Goal: Task Accomplishment & Management: Manage account settings

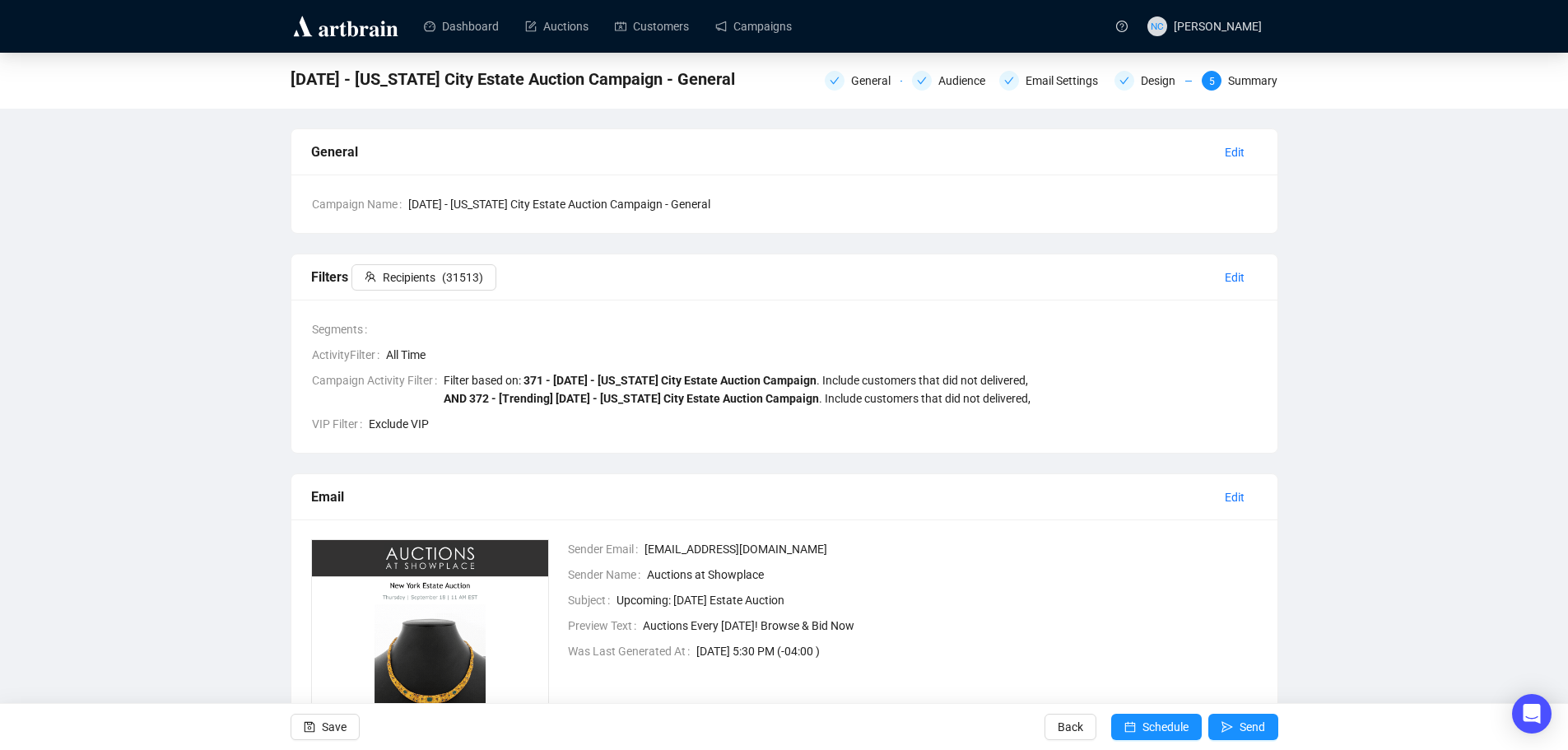
click at [130, 306] on div "[DATE] - [US_STATE] City Estate Auction Campaign - General General Audience Ema…" at bounding box center [784, 472] width 1568 height 838
click at [764, 29] on link "Campaigns" at bounding box center [754, 27] width 77 height 43
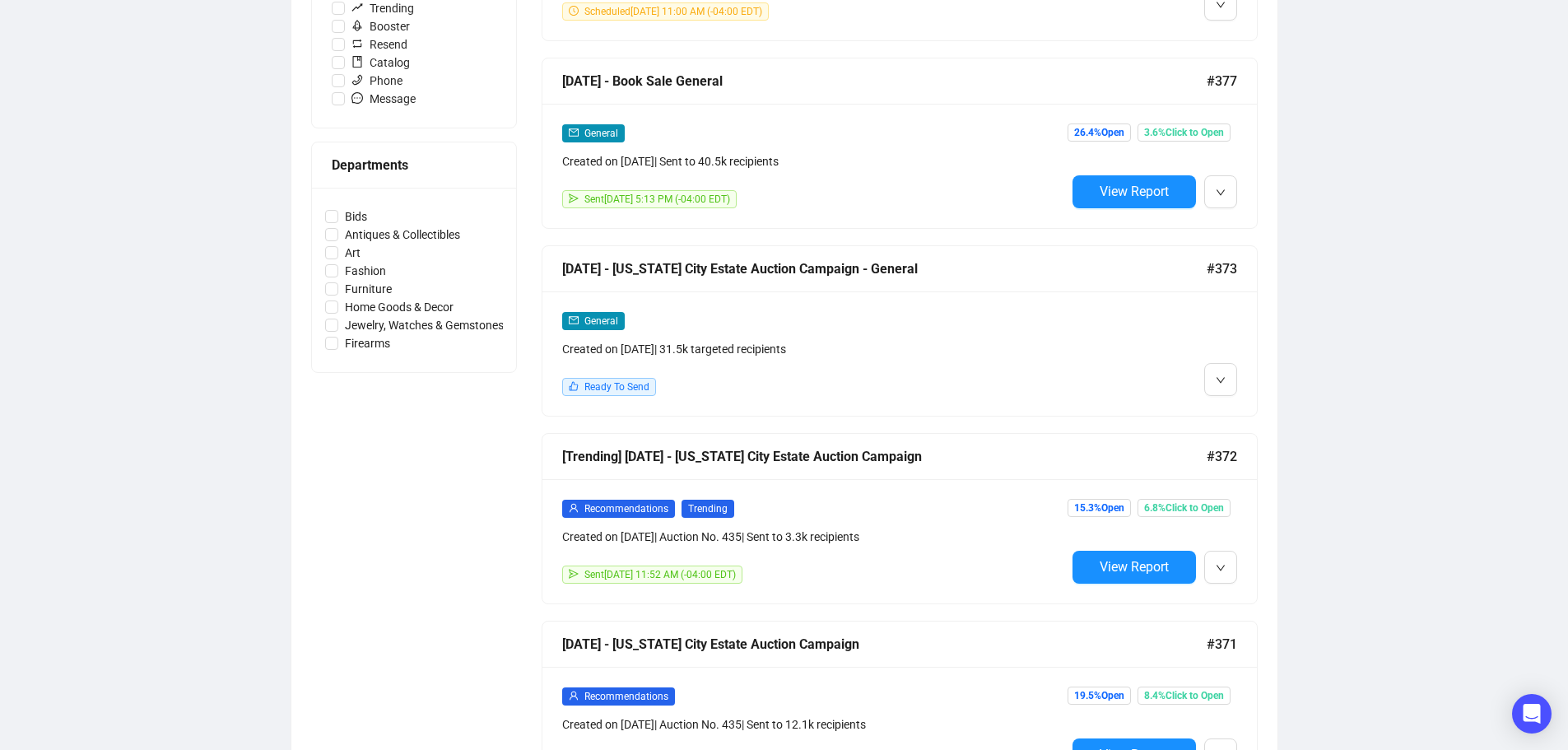
scroll to position [577, 0]
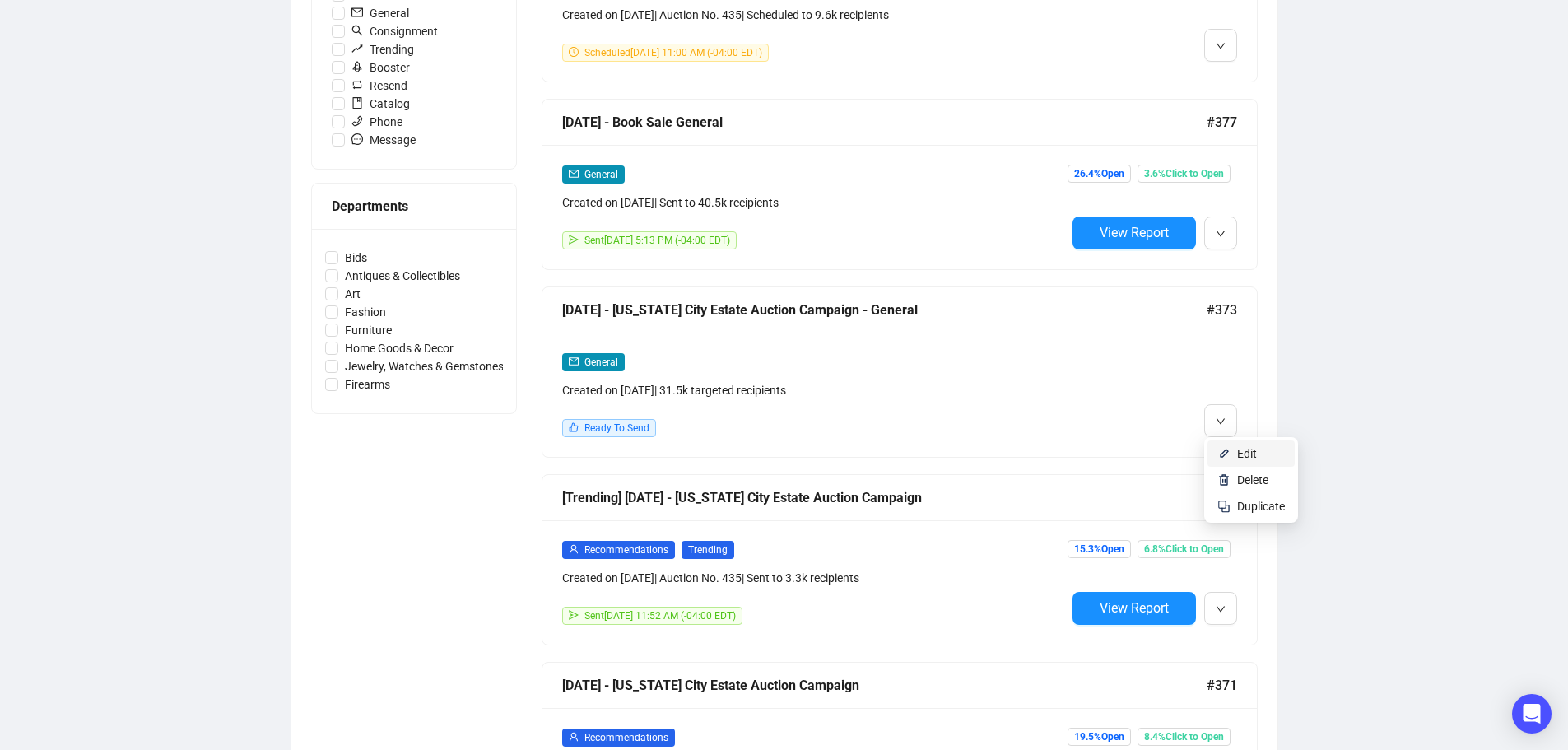
click at [1236, 450] on li "Edit" at bounding box center [1252, 453] width 88 height 26
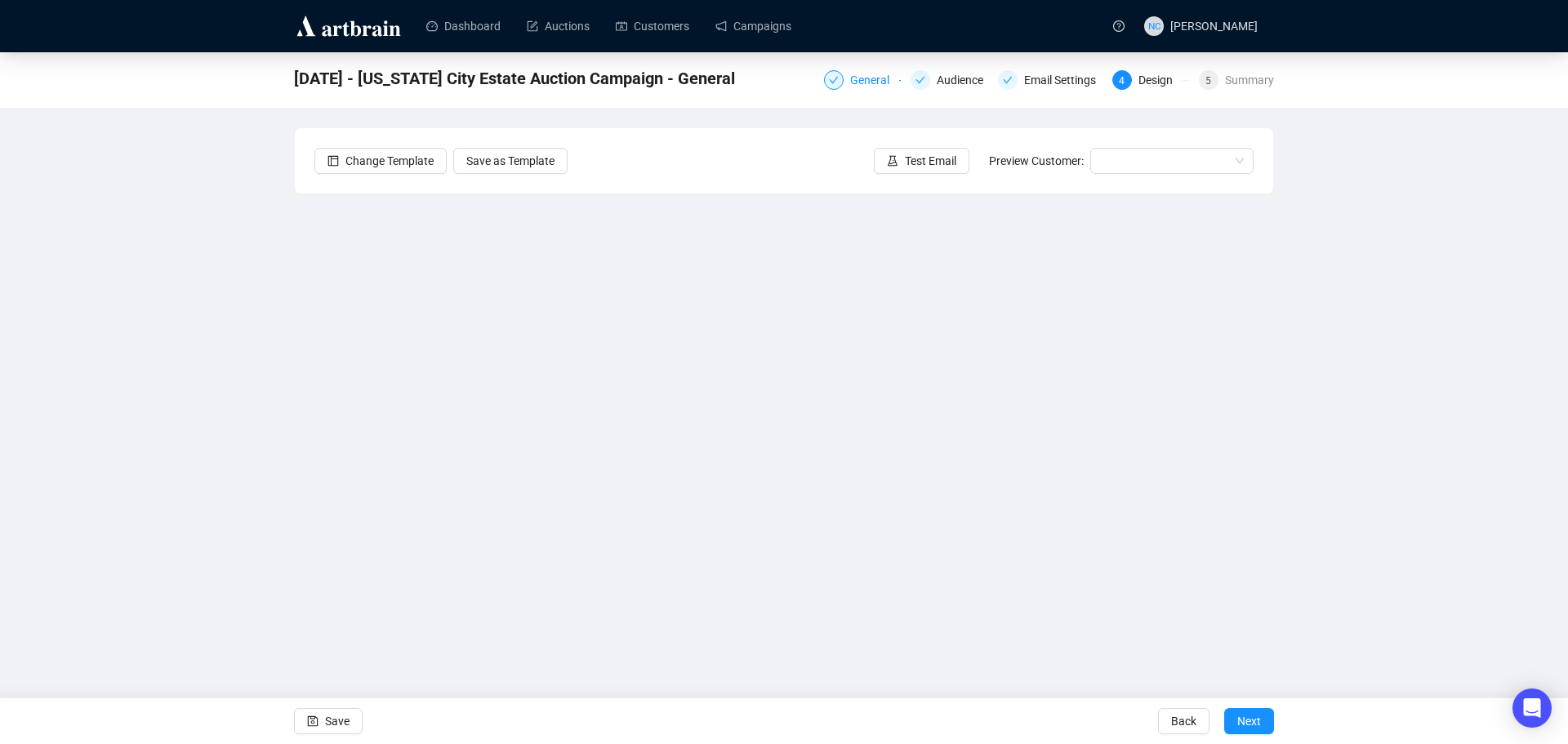
click at [881, 82] on div "General" at bounding box center [874, 80] width 49 height 20
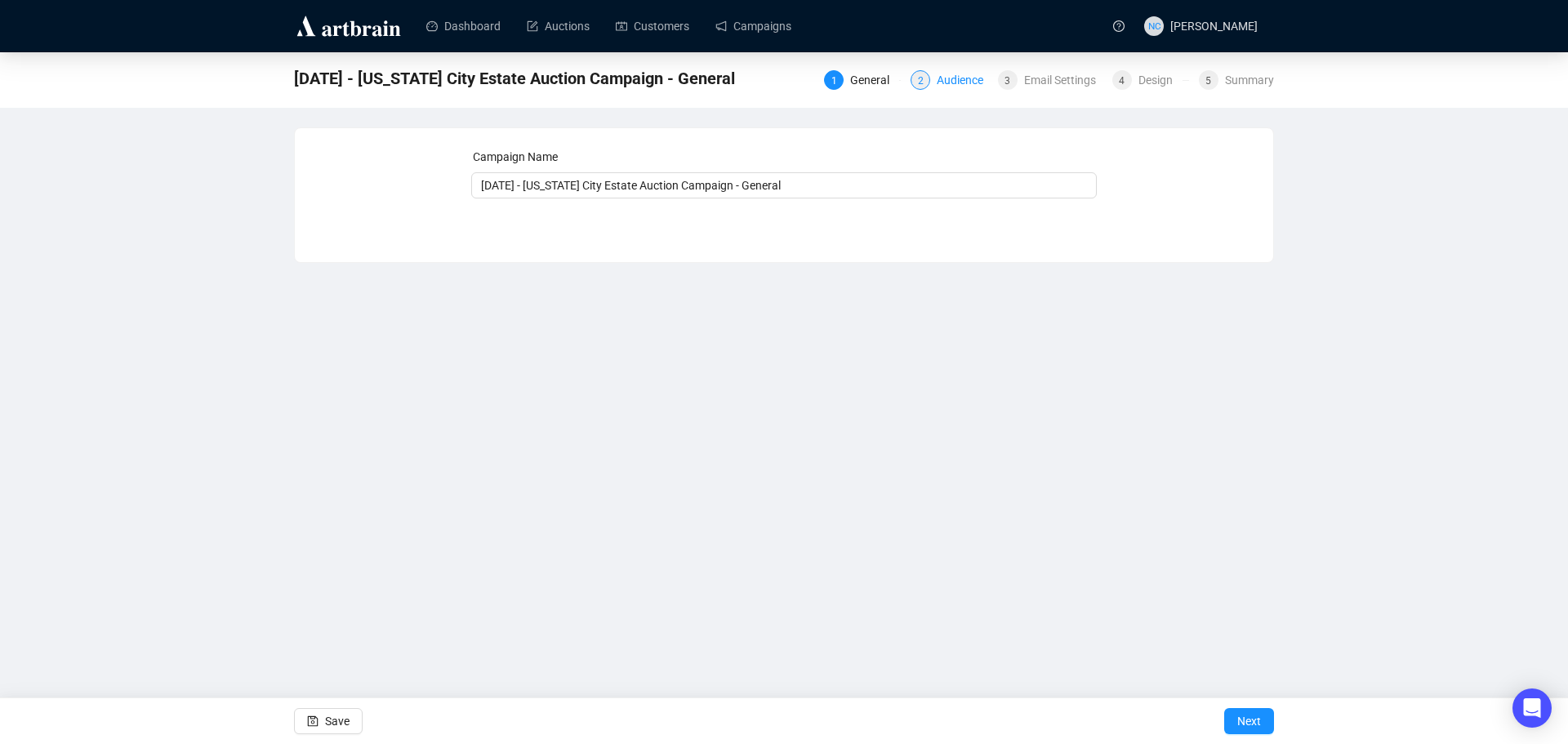
click at [964, 82] on div "Audience" at bounding box center [965, 80] width 57 height 20
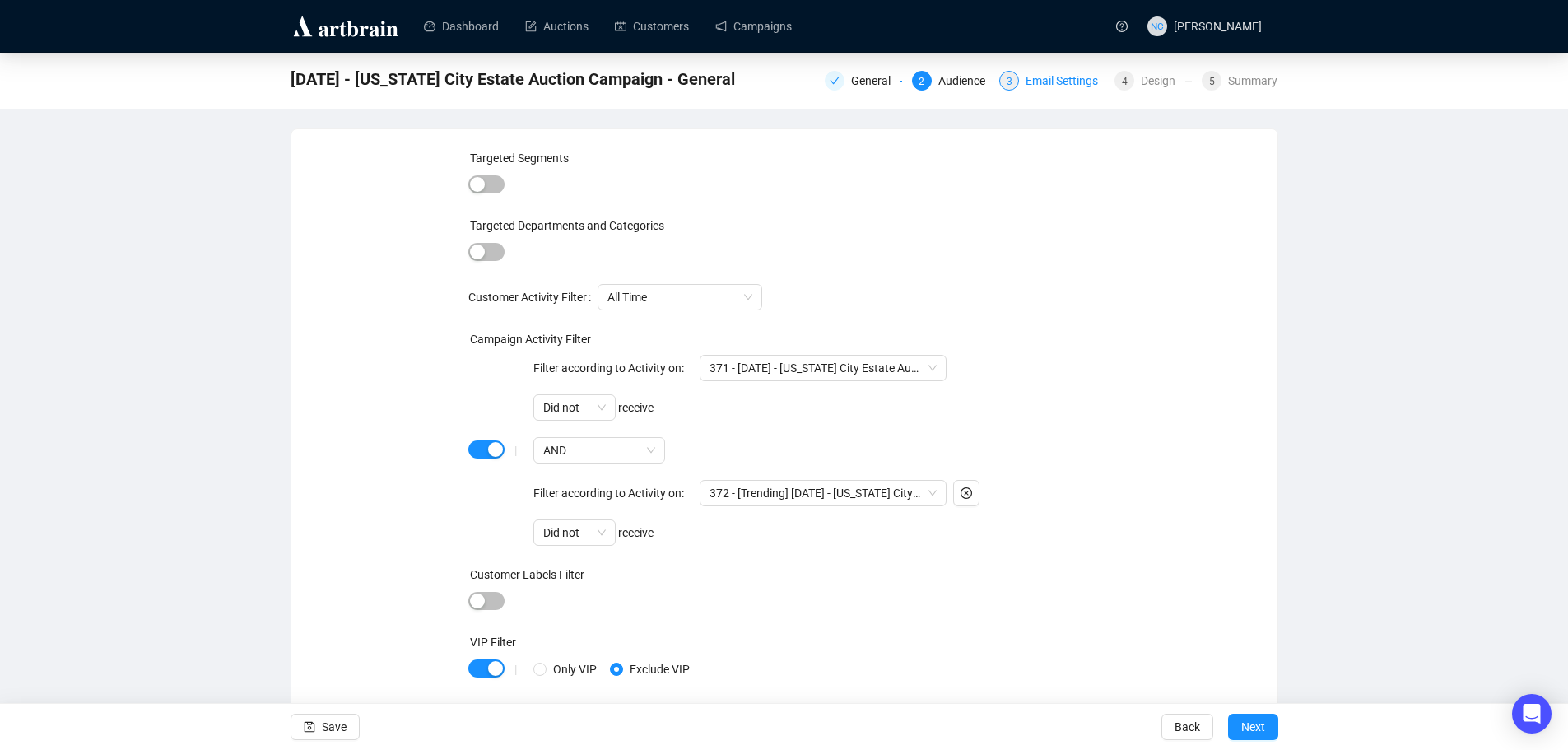
click at [1058, 83] on div "Email Settings" at bounding box center [1067, 80] width 82 height 20
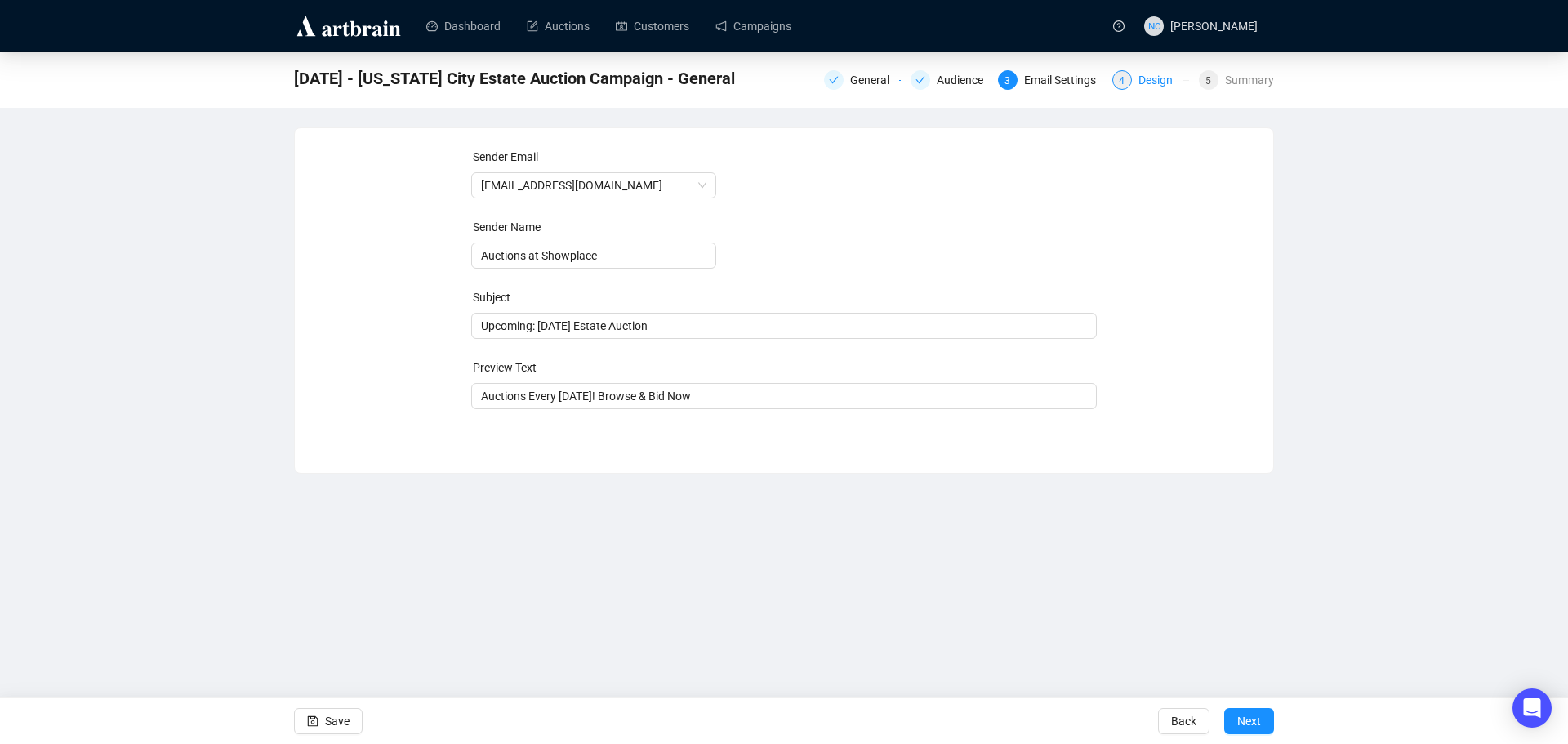
click at [1142, 85] on div "Design" at bounding box center [1160, 80] width 44 height 20
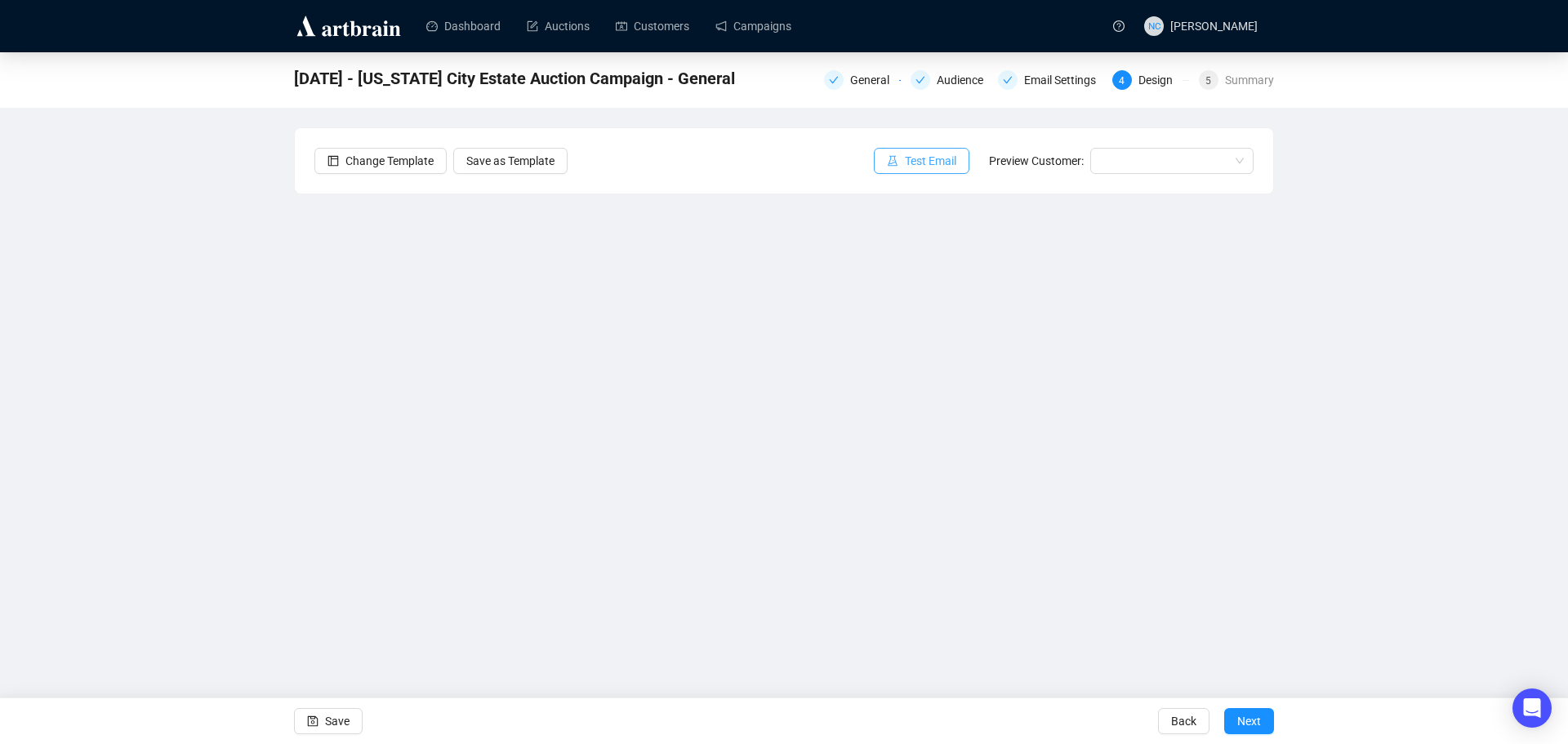
click at [909, 161] on span "Test Email" at bounding box center [931, 161] width 51 height 18
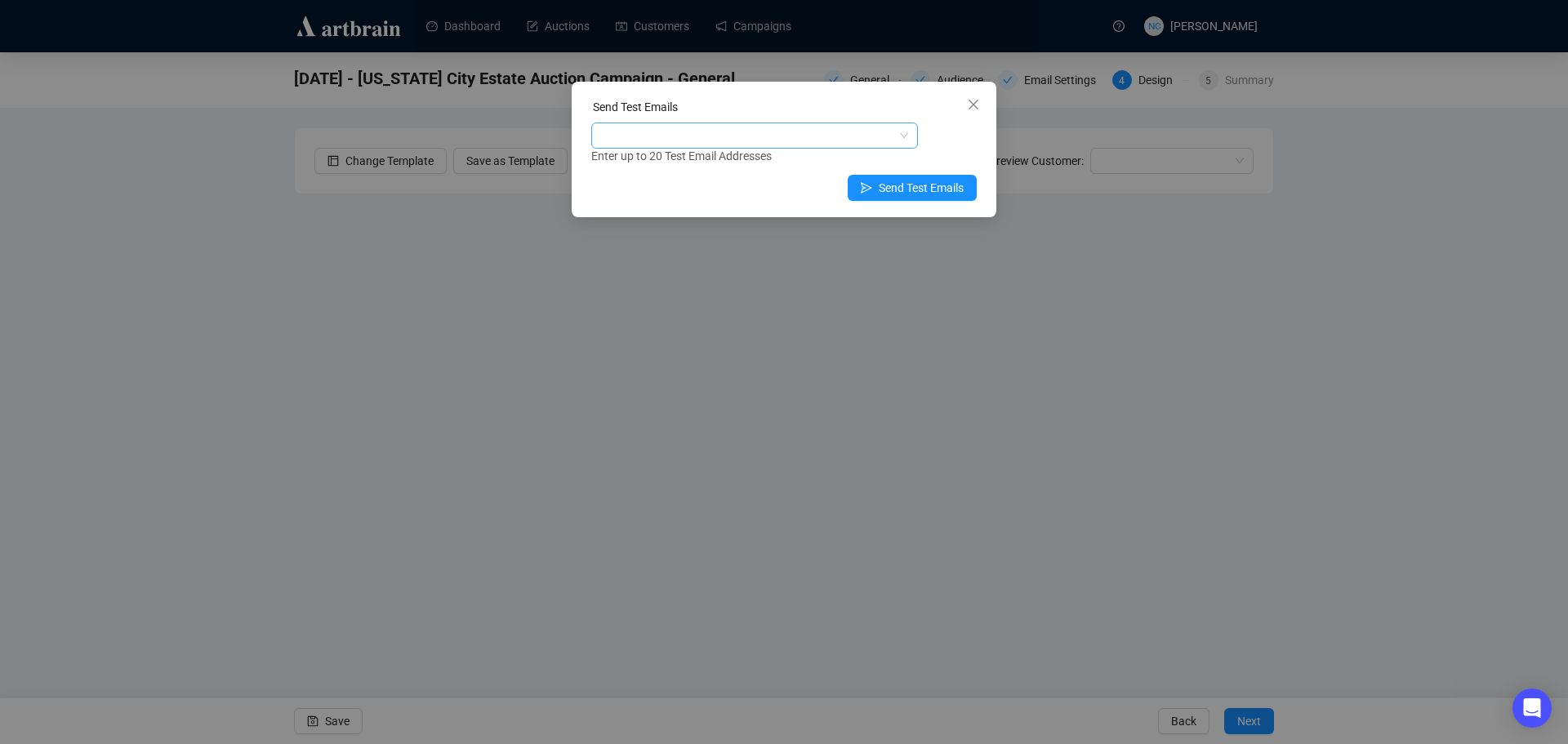
click at [827, 136] on div at bounding box center [746, 136] width 303 height 23
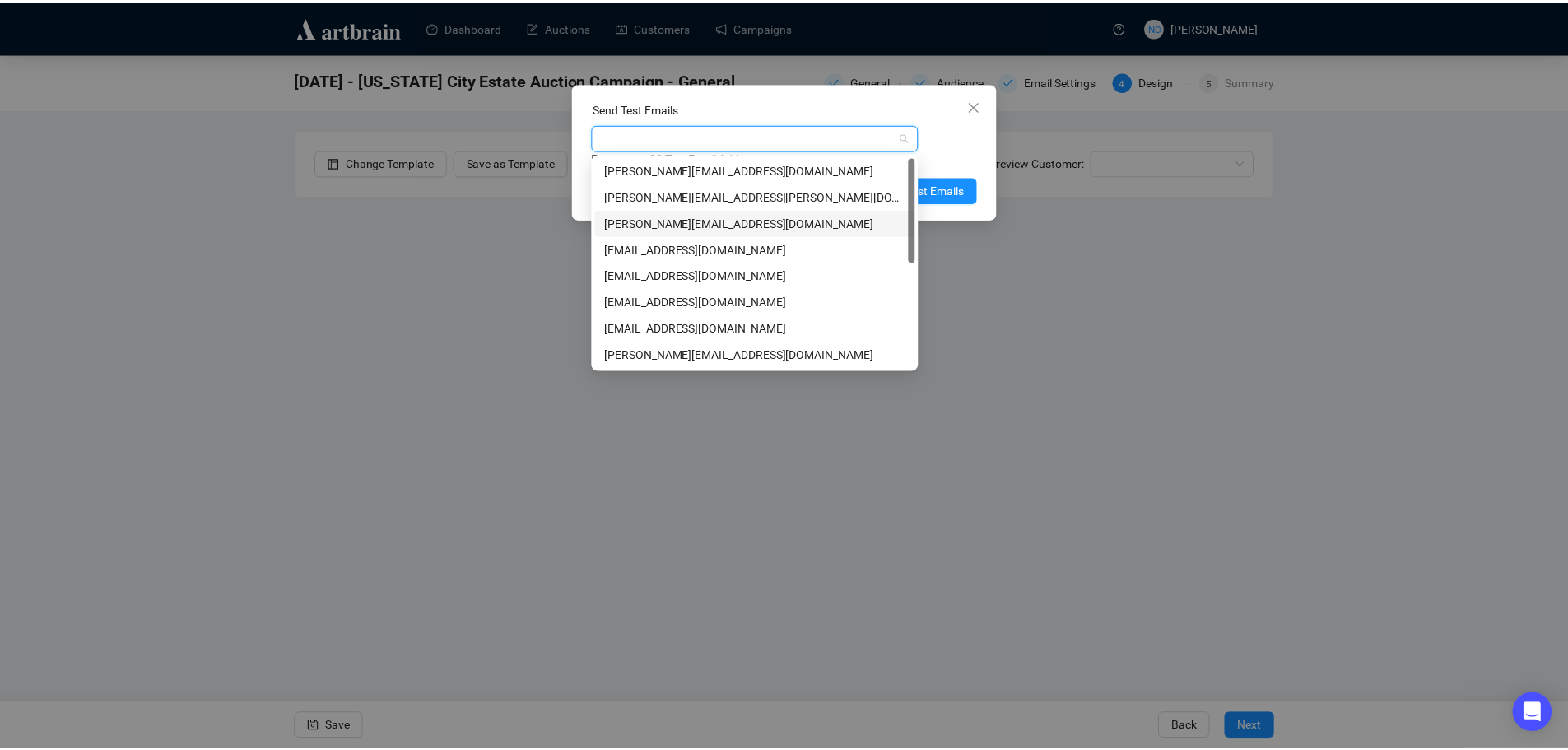
scroll to position [211, 0]
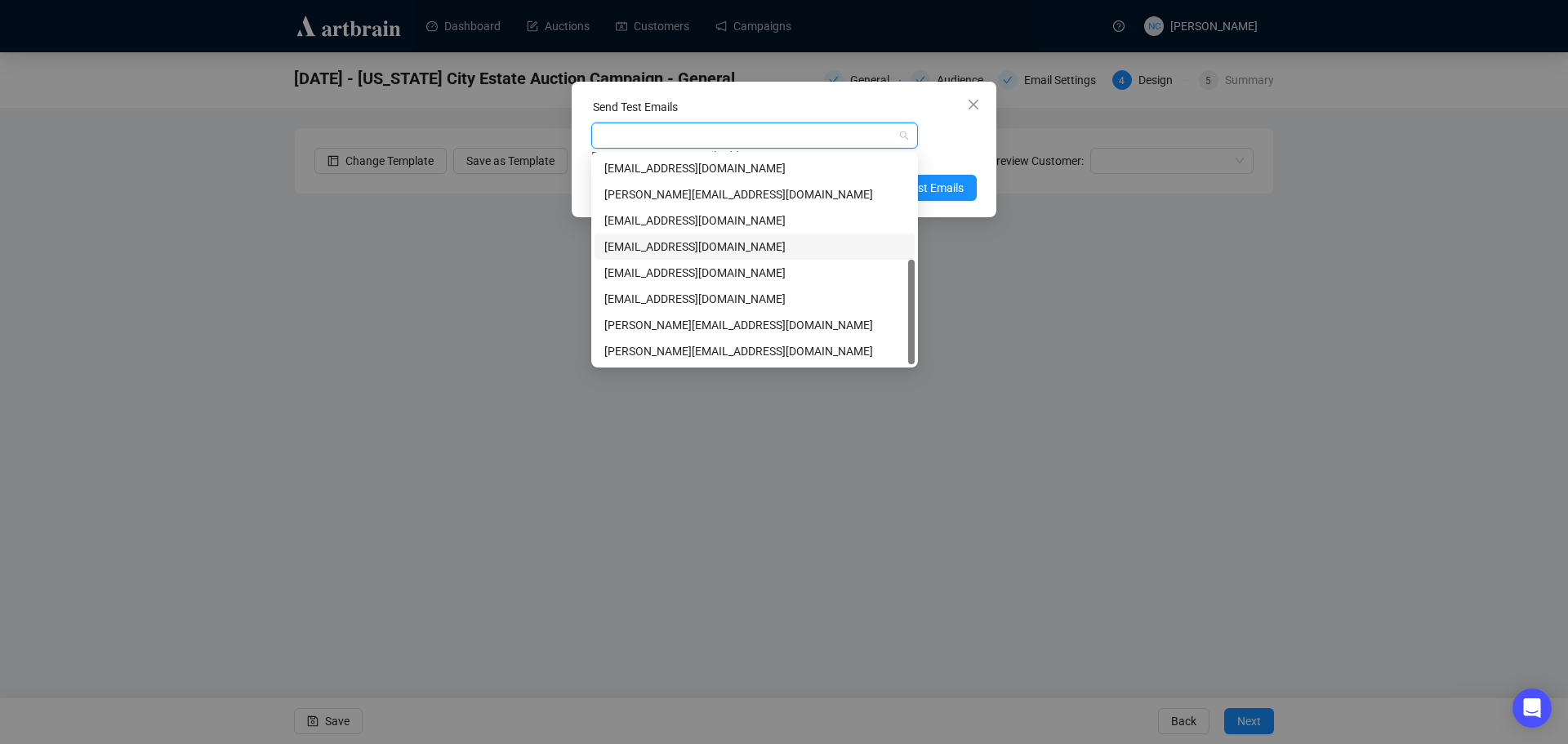
click at [756, 253] on div "[EMAIL_ADDRESS][DOMAIN_NAME]" at bounding box center [754, 247] width 300 height 18
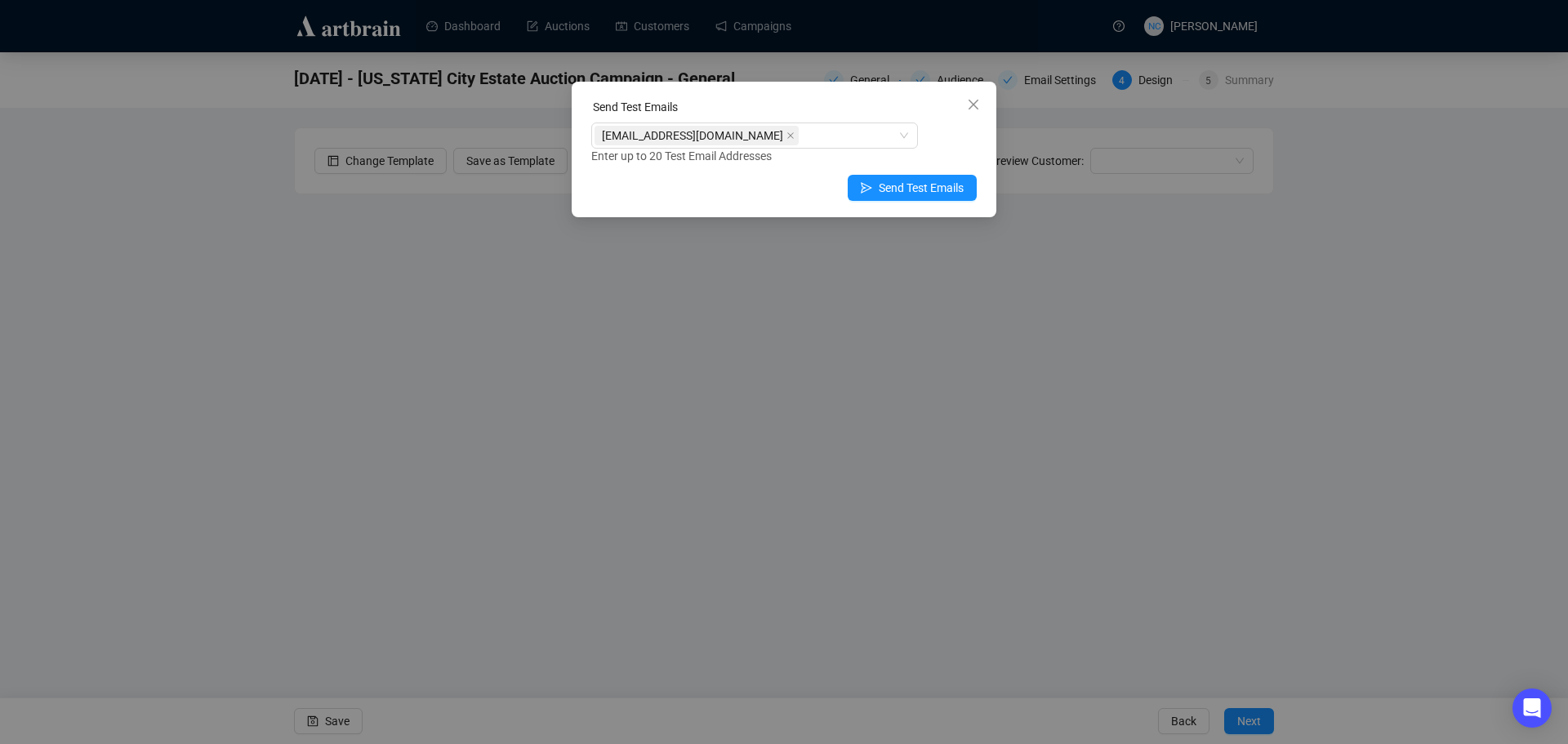
click at [959, 134] on div "[EMAIL_ADDRESS][DOMAIN_NAME] Enter up to 20 Test Email Addresses" at bounding box center [784, 144] width 386 height 43
click at [933, 192] on span "Send Test Emails" at bounding box center [921, 188] width 85 height 18
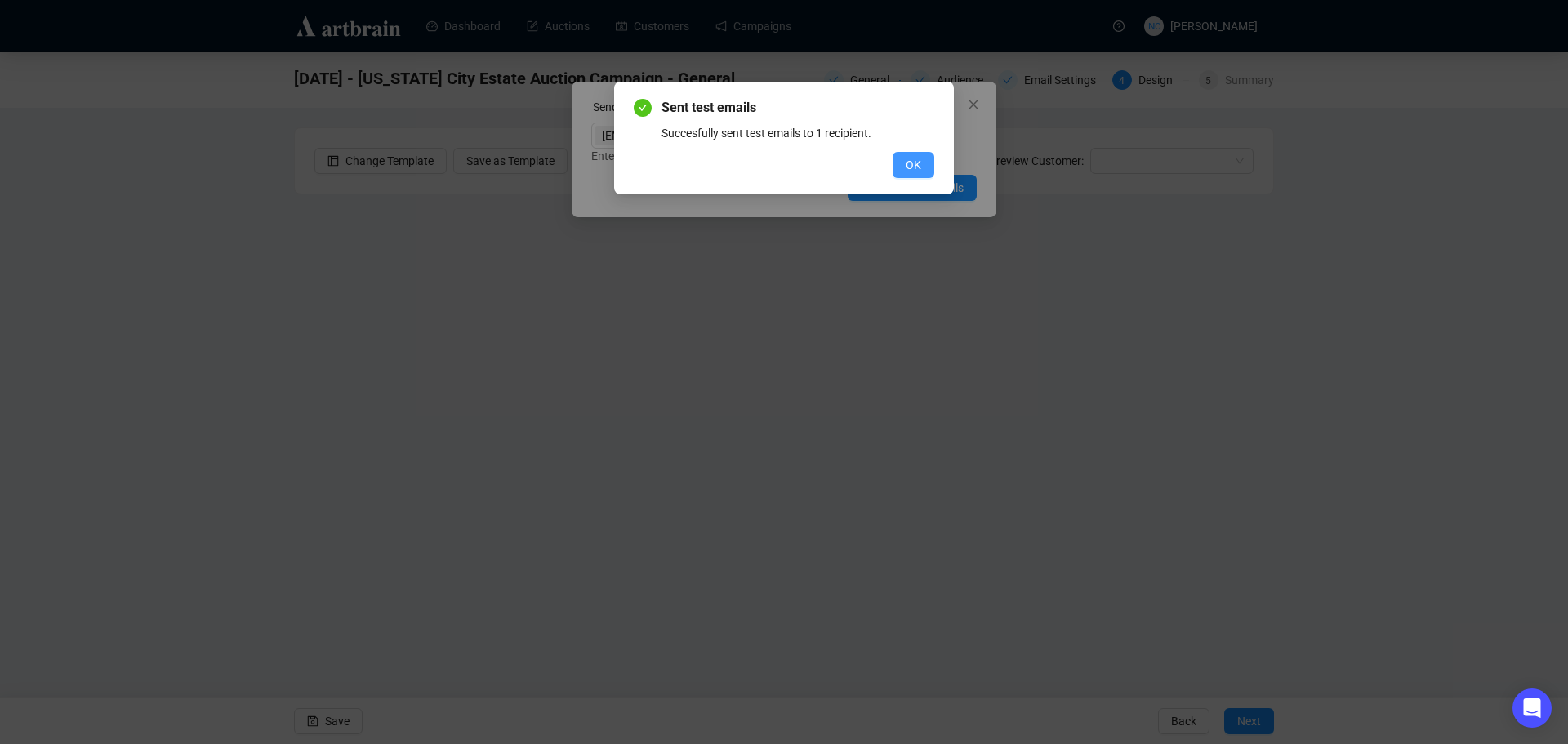
click at [917, 167] on span "OK" at bounding box center [914, 165] width 16 height 18
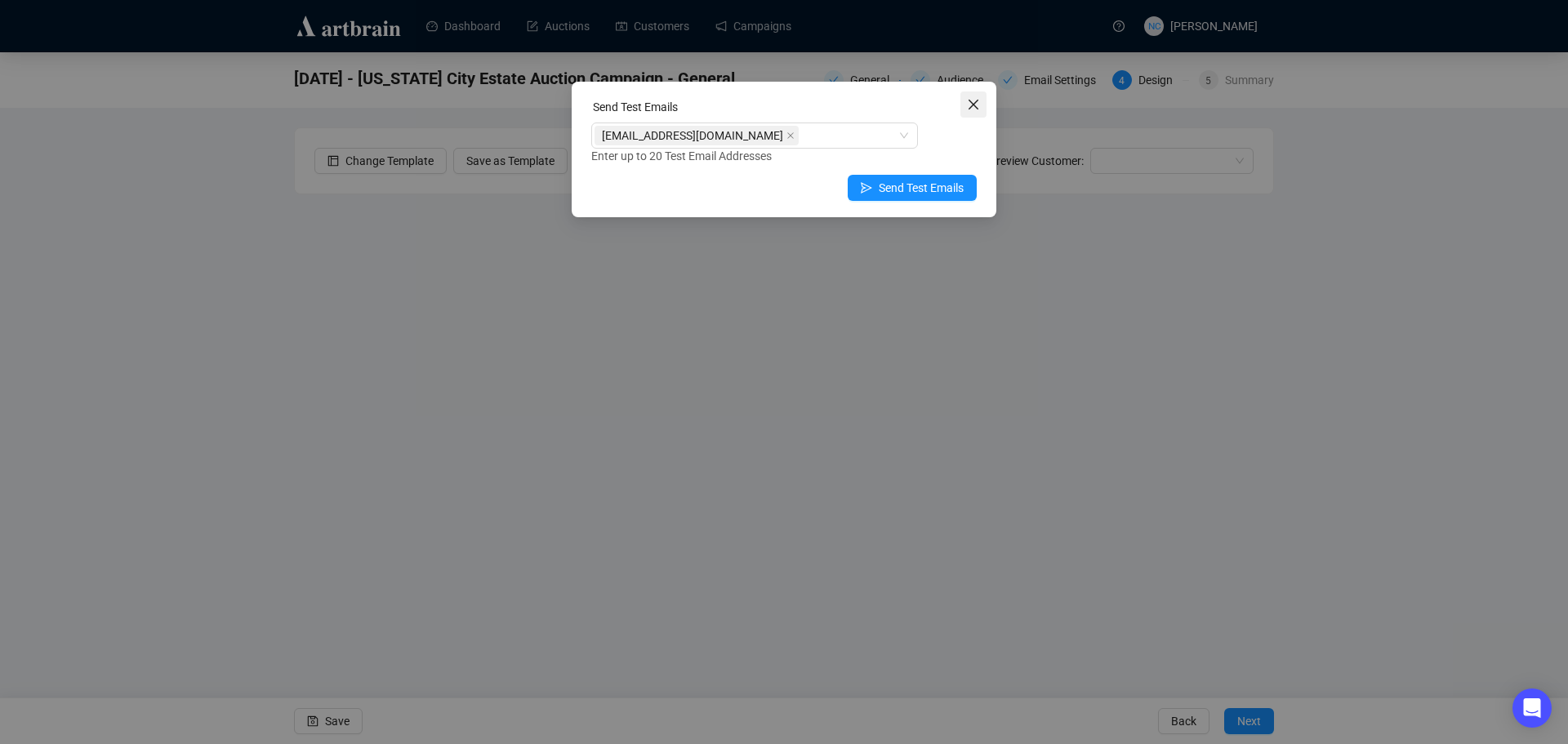
click at [980, 99] on span "Close" at bounding box center [973, 105] width 26 height 13
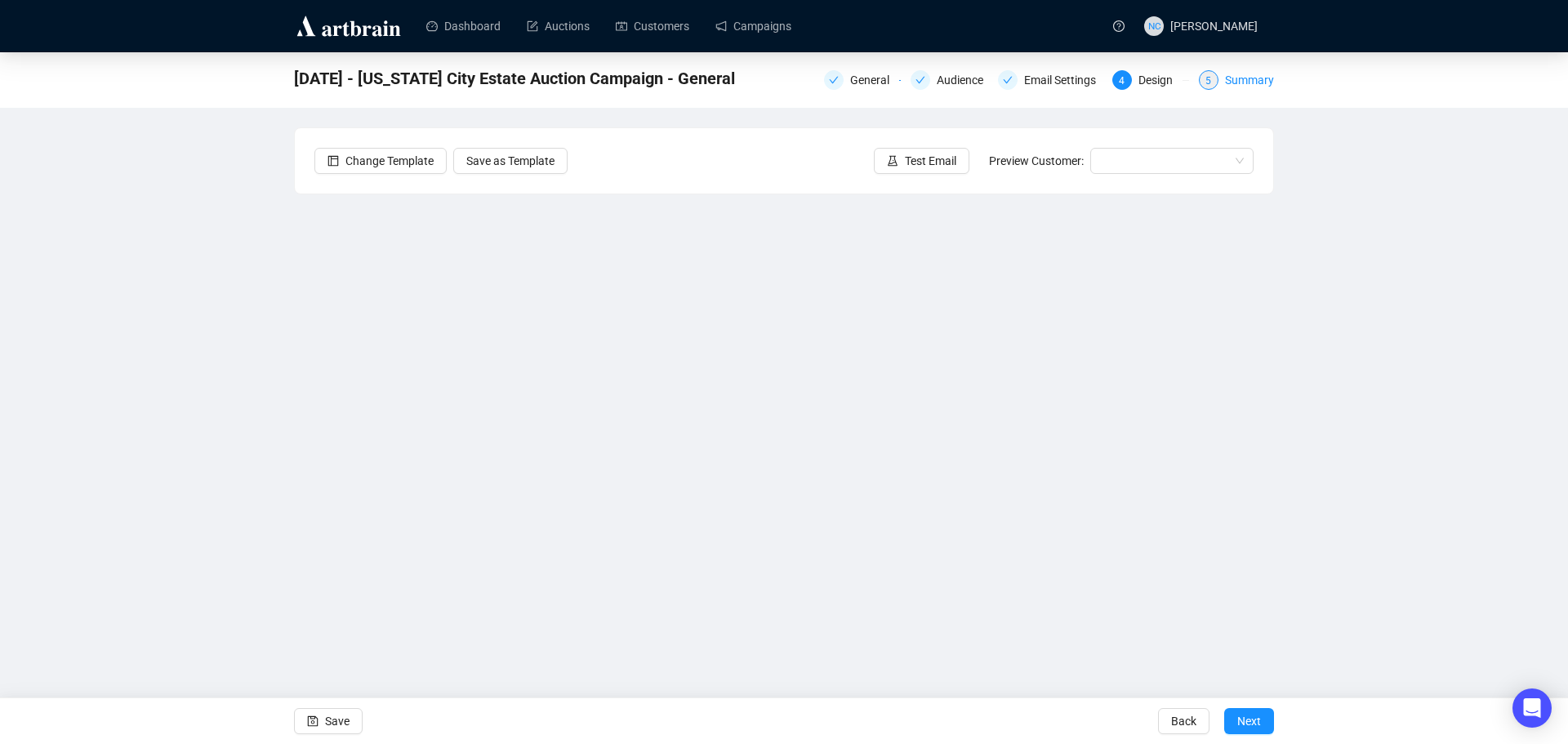
click at [1230, 82] on div "Summary" at bounding box center [1249, 80] width 49 height 20
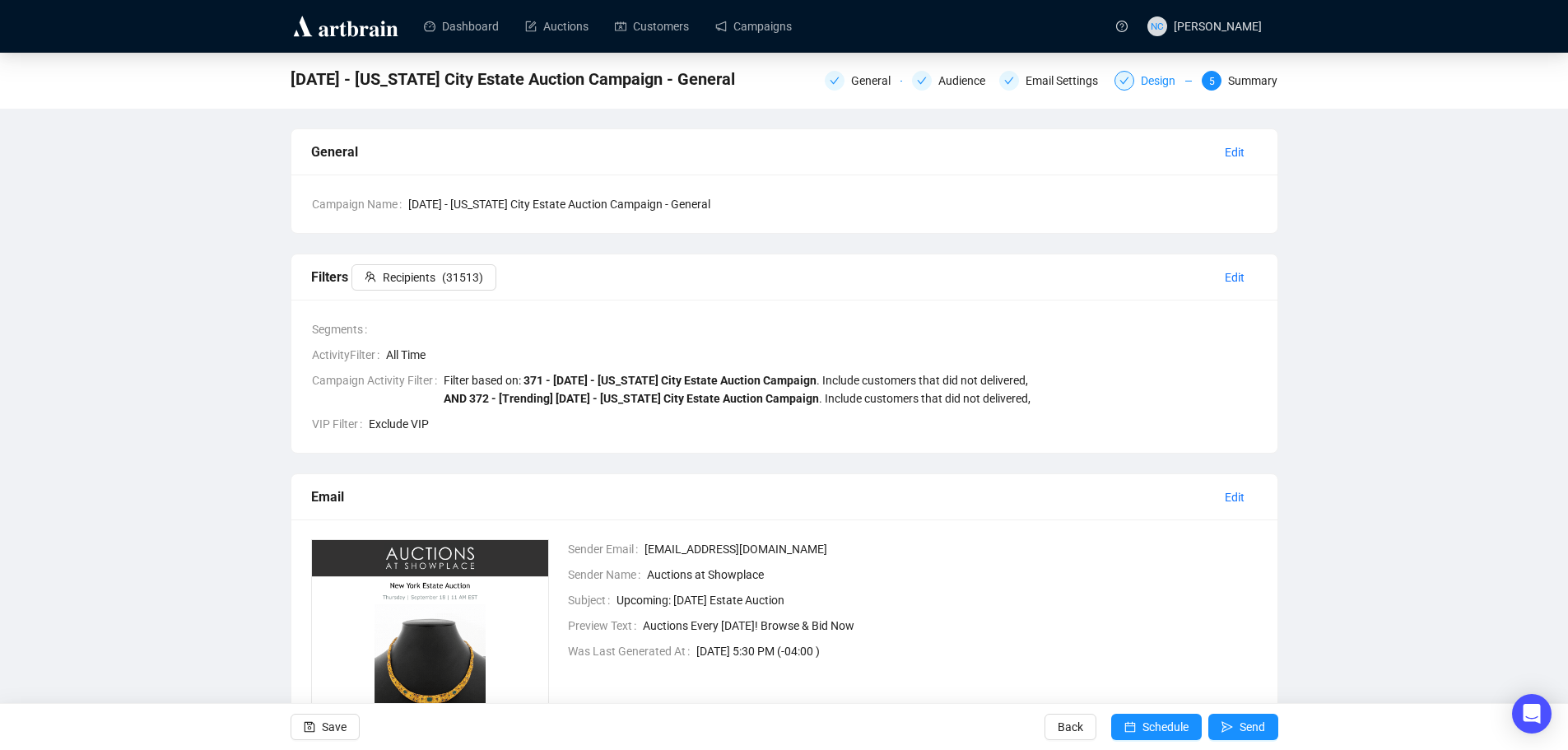
click at [1170, 79] on div "Design" at bounding box center [1163, 80] width 45 height 20
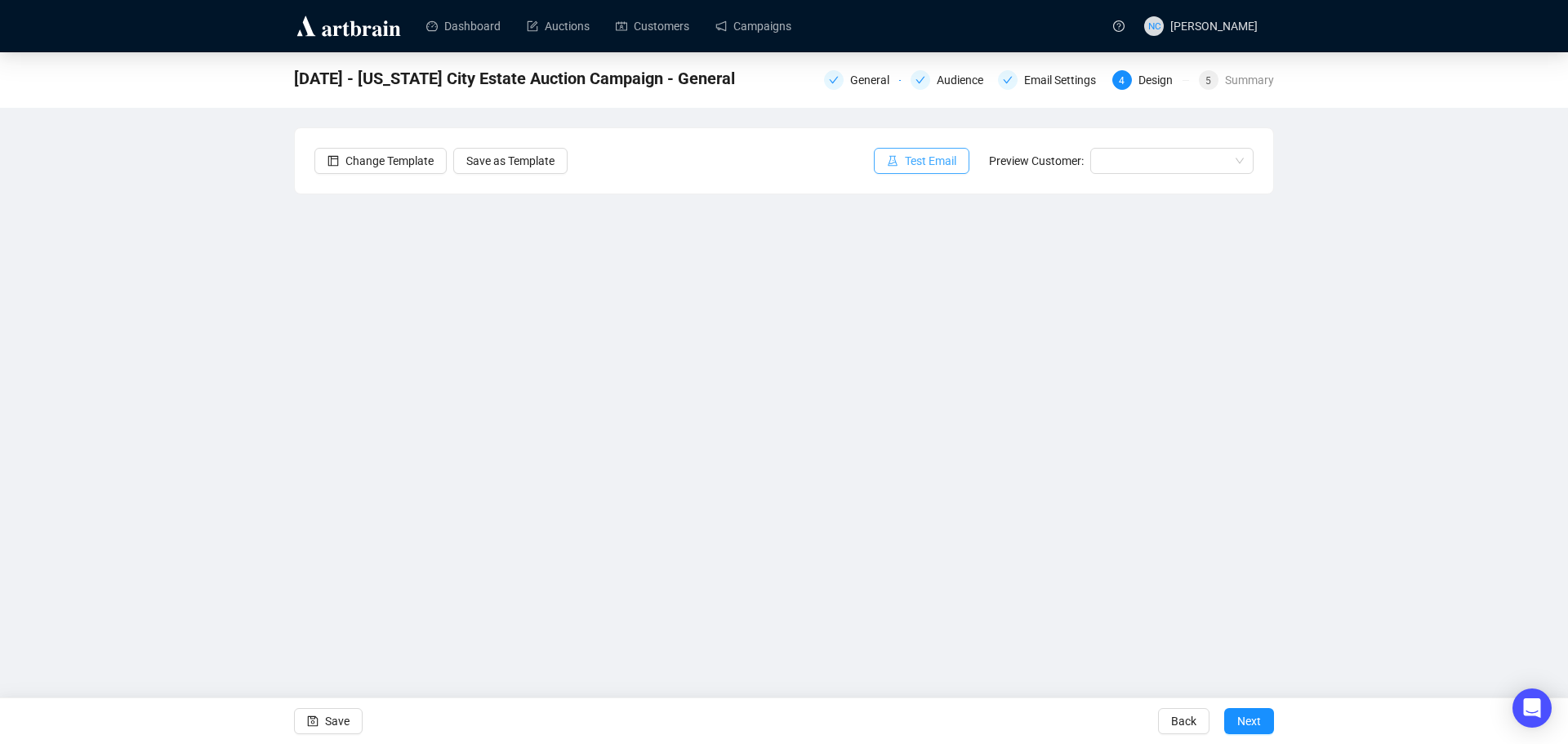
click at [940, 154] on span "Test Email" at bounding box center [931, 161] width 51 height 18
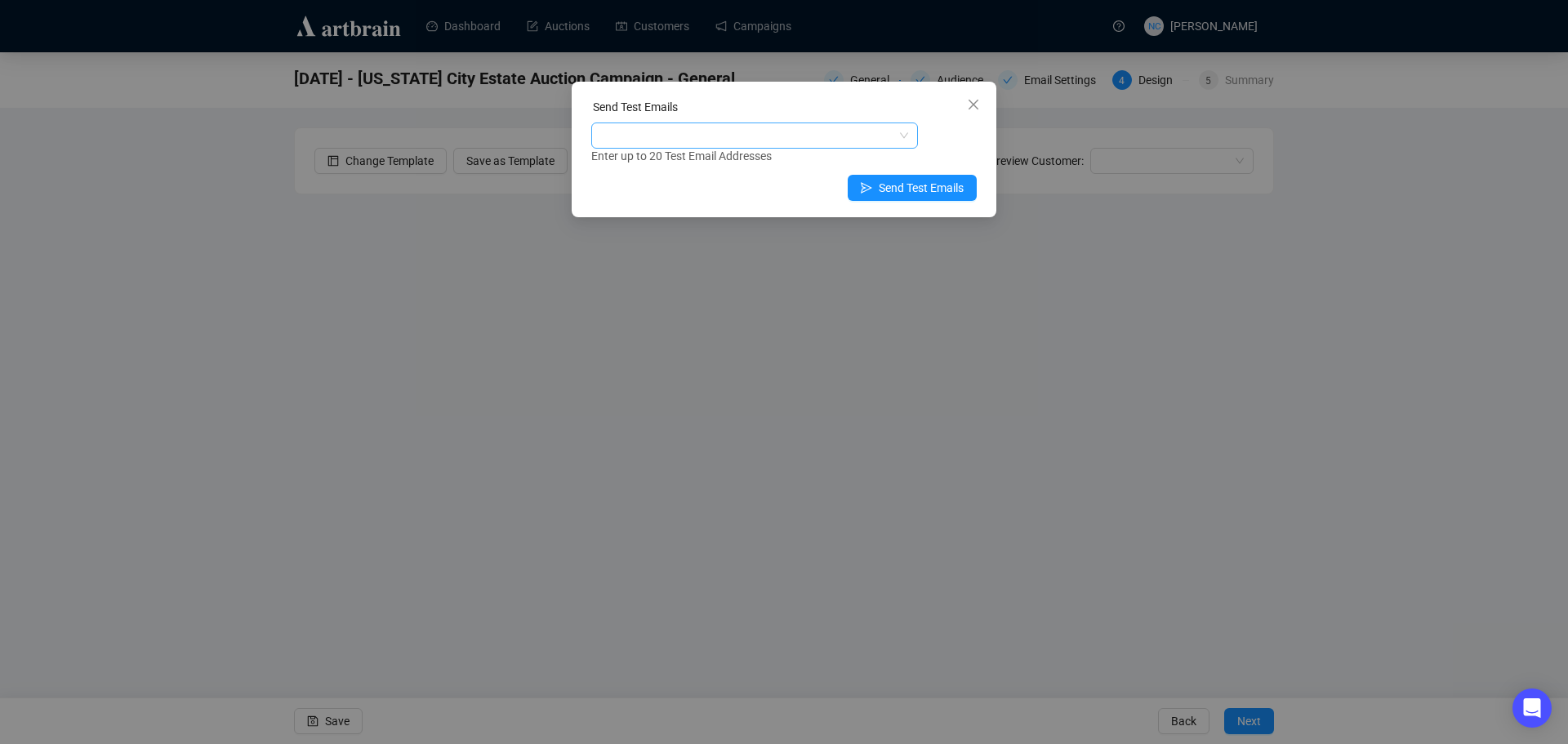
click at [822, 130] on div at bounding box center [746, 136] width 303 height 23
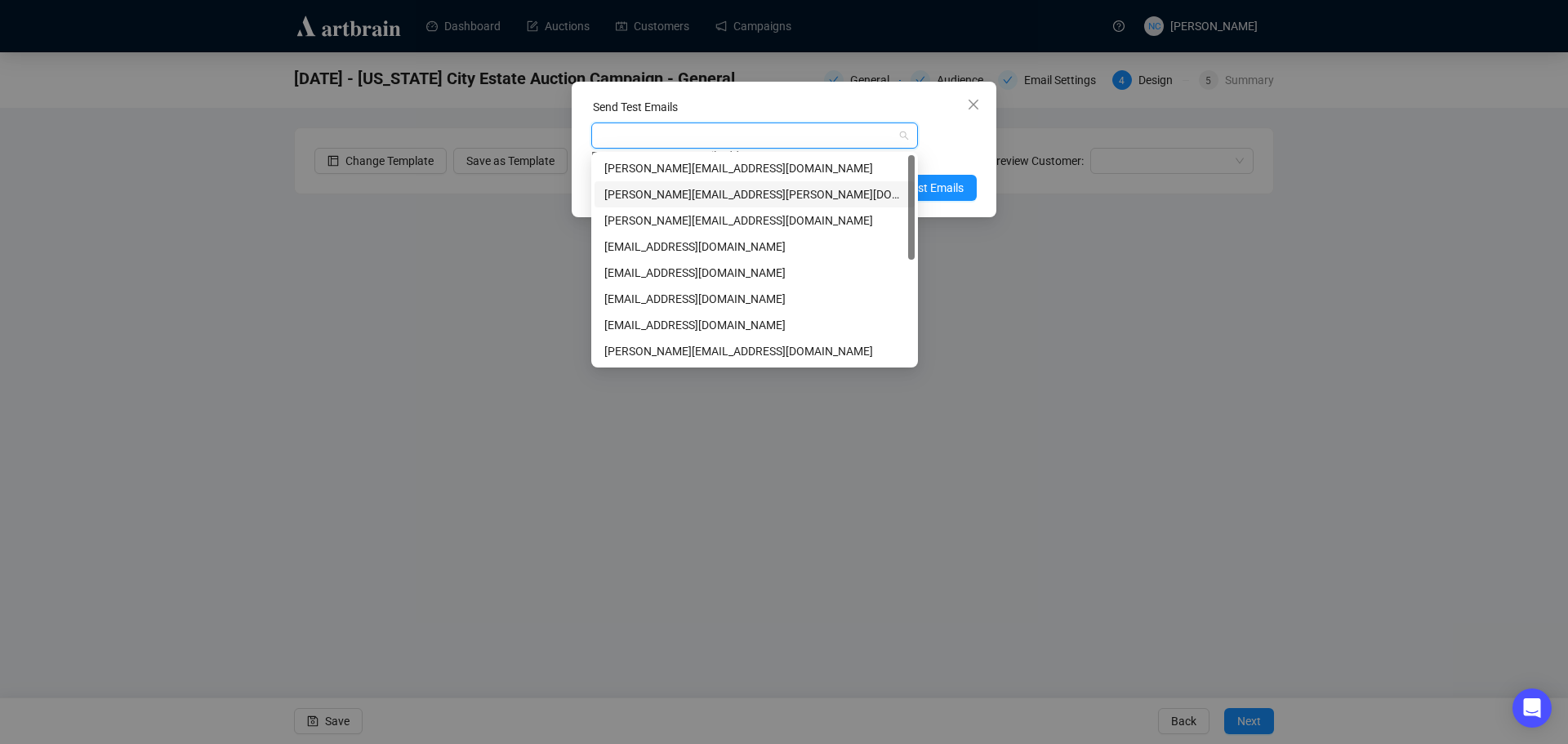
click at [778, 194] on div "[PERSON_NAME][EMAIL_ADDRESS][PERSON_NAME][DOMAIN_NAME]" at bounding box center [754, 194] width 300 height 18
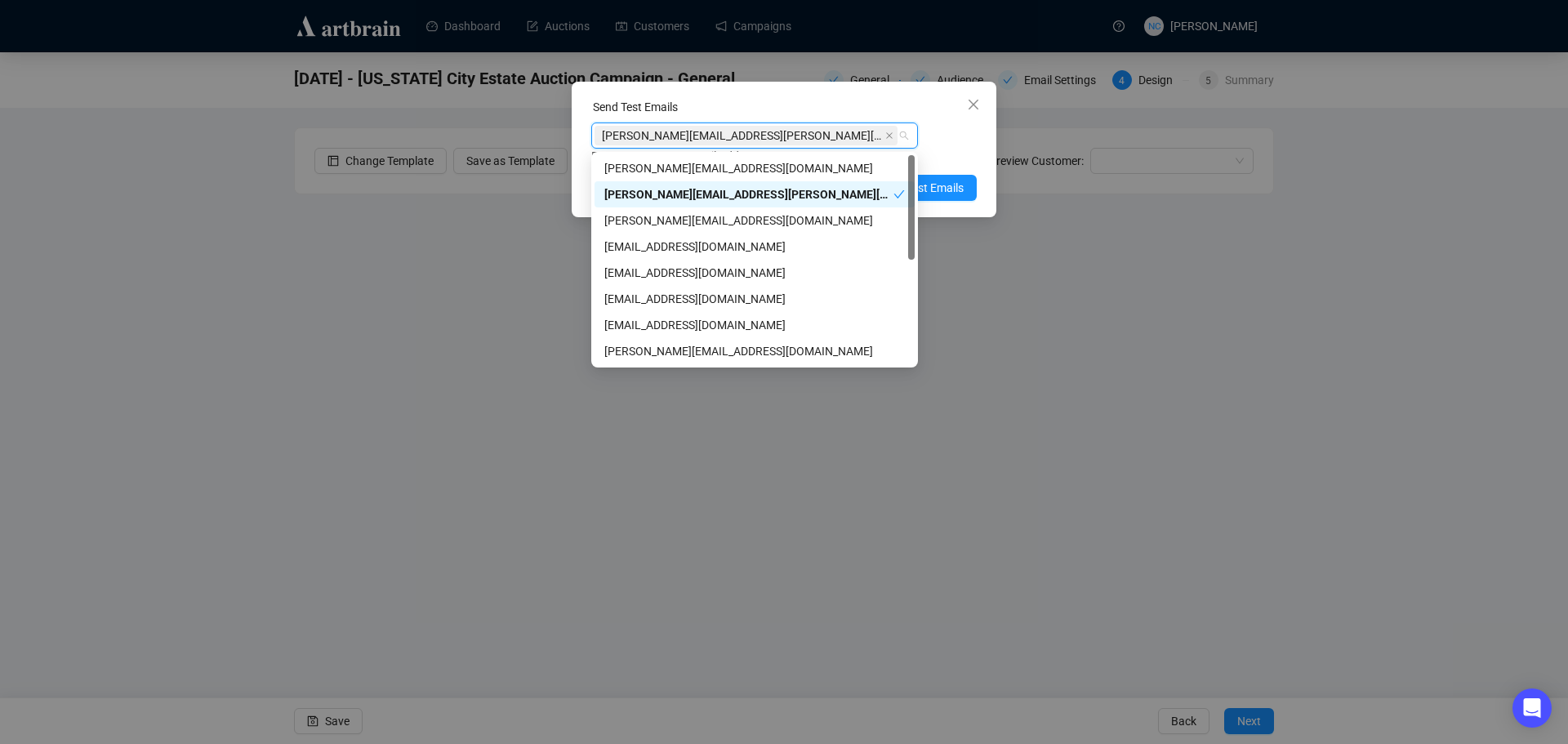
click at [962, 154] on div "Enter up to 20 Test Email Addresses" at bounding box center [784, 156] width 386 height 19
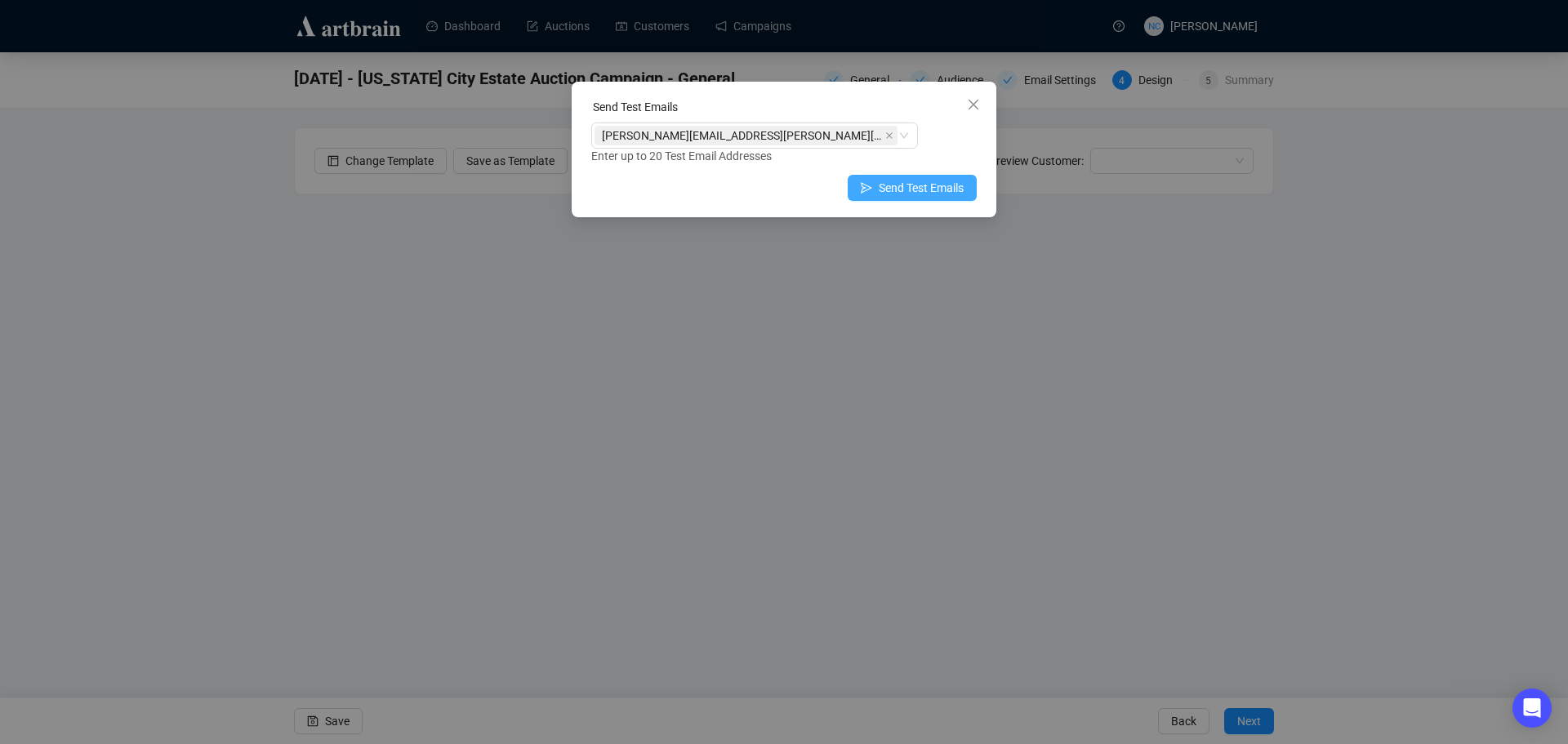
click at [936, 191] on span "Send Test Emails" at bounding box center [921, 188] width 85 height 18
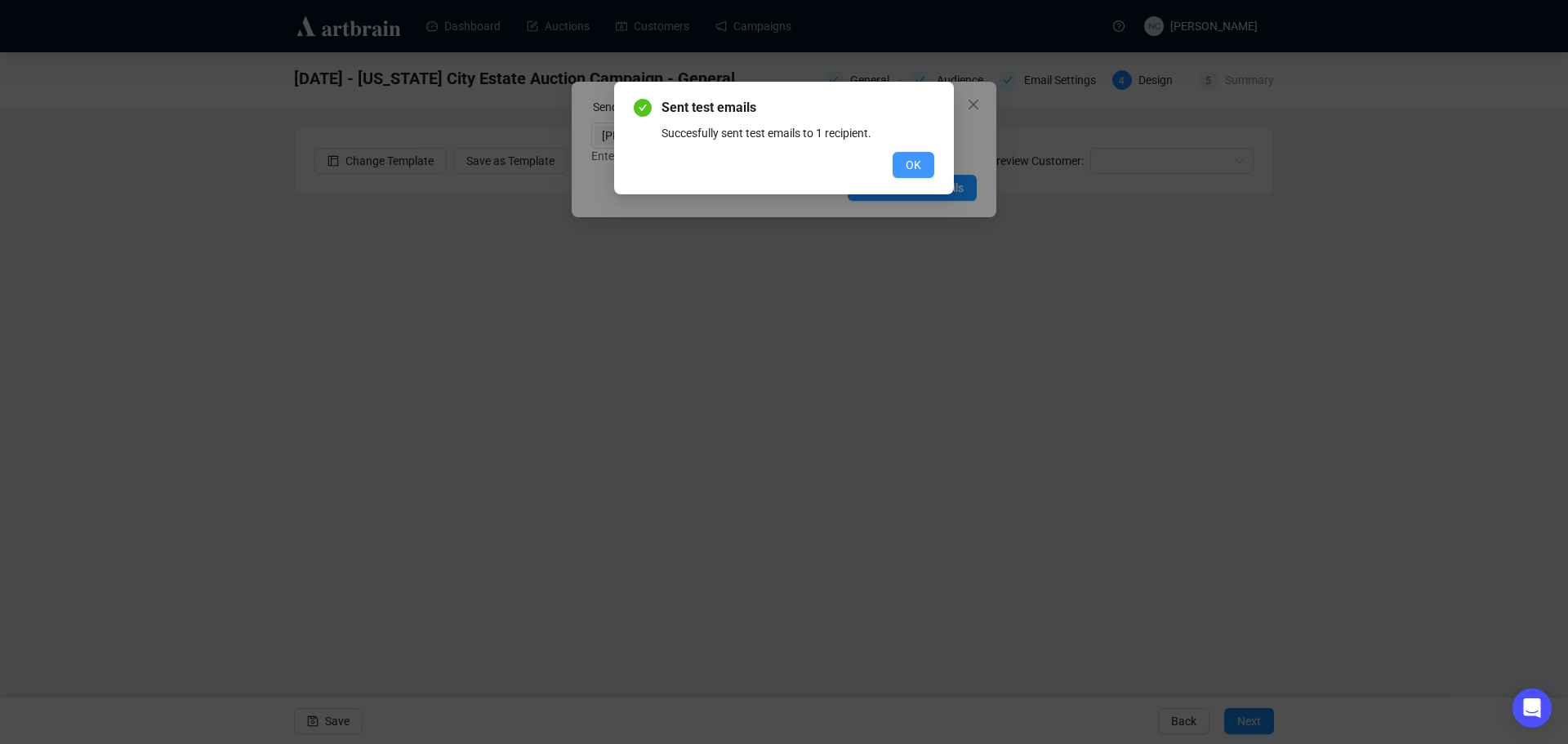
click at [913, 161] on span "OK" at bounding box center [914, 165] width 16 height 18
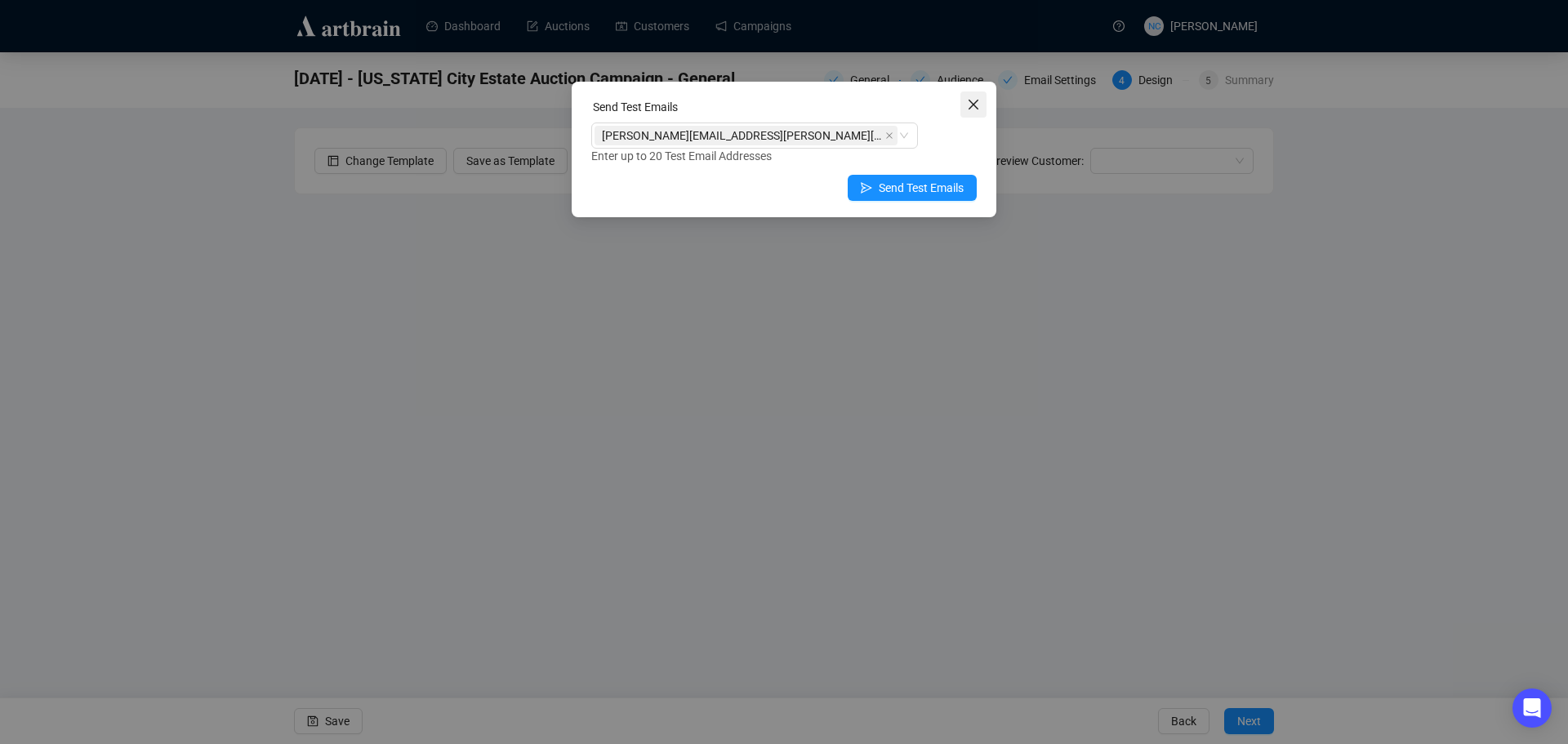
click at [981, 102] on span "Close" at bounding box center [973, 105] width 26 height 13
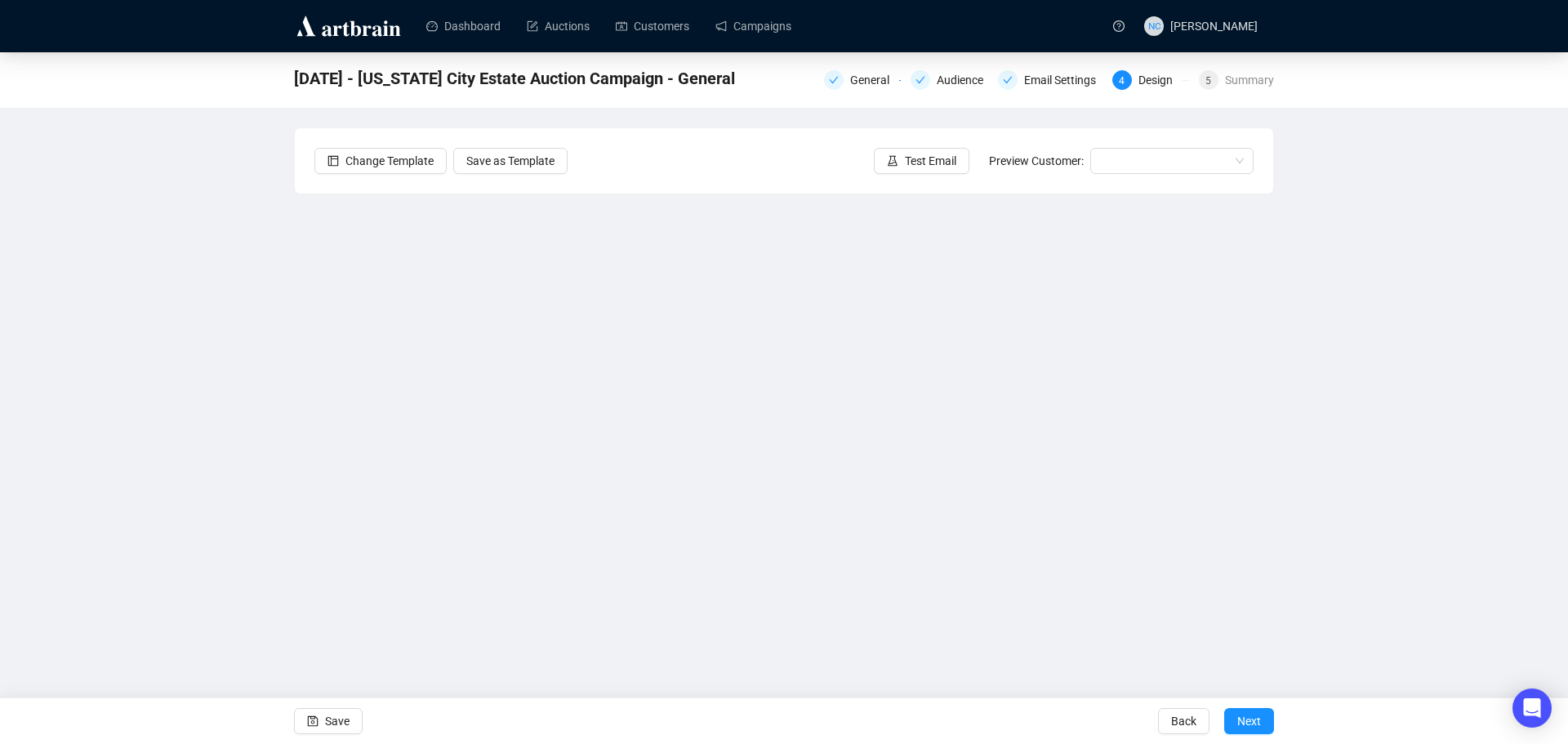
click at [221, 324] on div "[DATE] - [US_STATE] City Estate Auction Campaign - General General Audience Ema…" at bounding box center [784, 354] width 1568 height 604
click at [336, 728] on span "Save" at bounding box center [338, 722] width 25 height 46
click at [939, 158] on span "Test Email" at bounding box center [931, 161] width 51 height 18
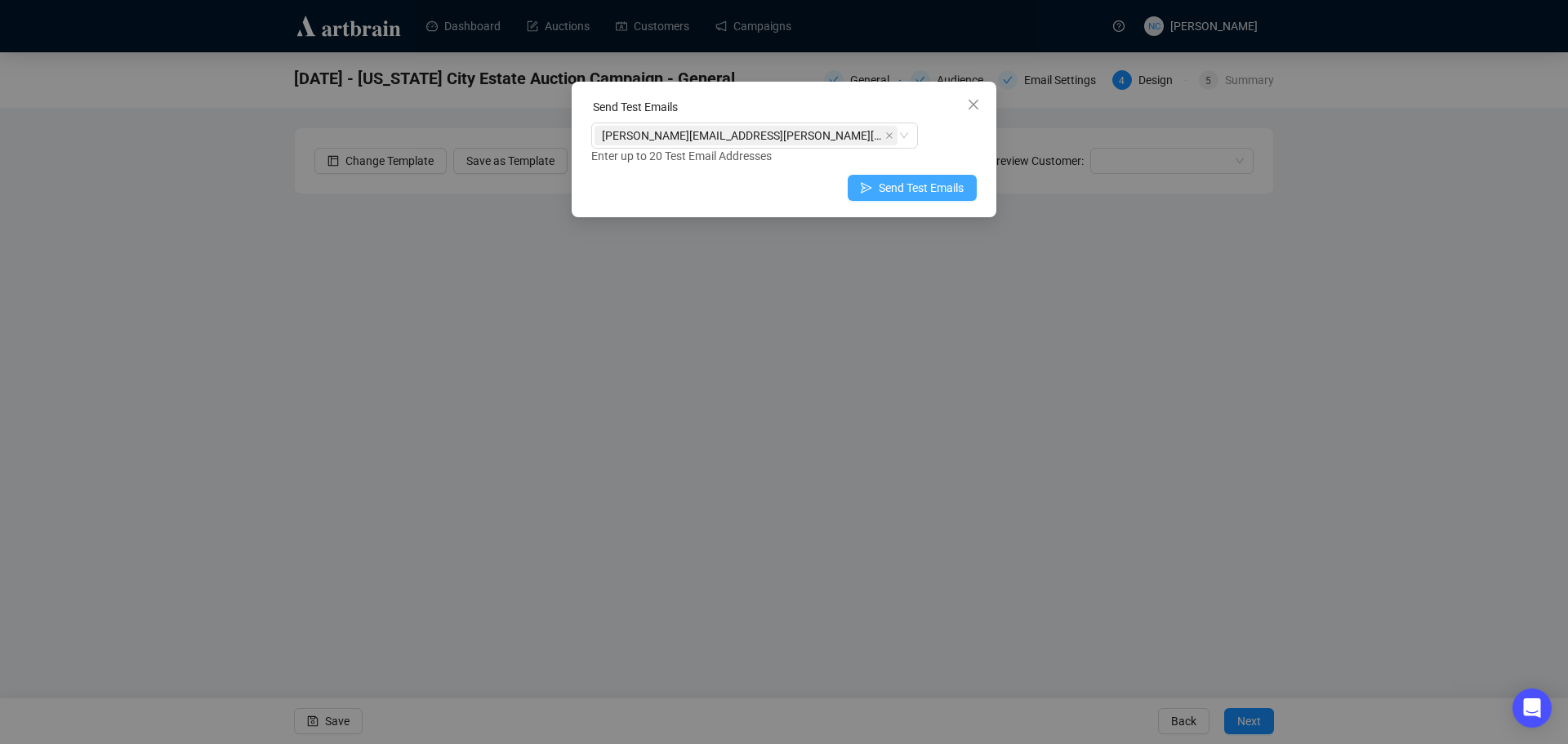
click at [932, 183] on span "Send Test Emails" at bounding box center [921, 188] width 85 height 18
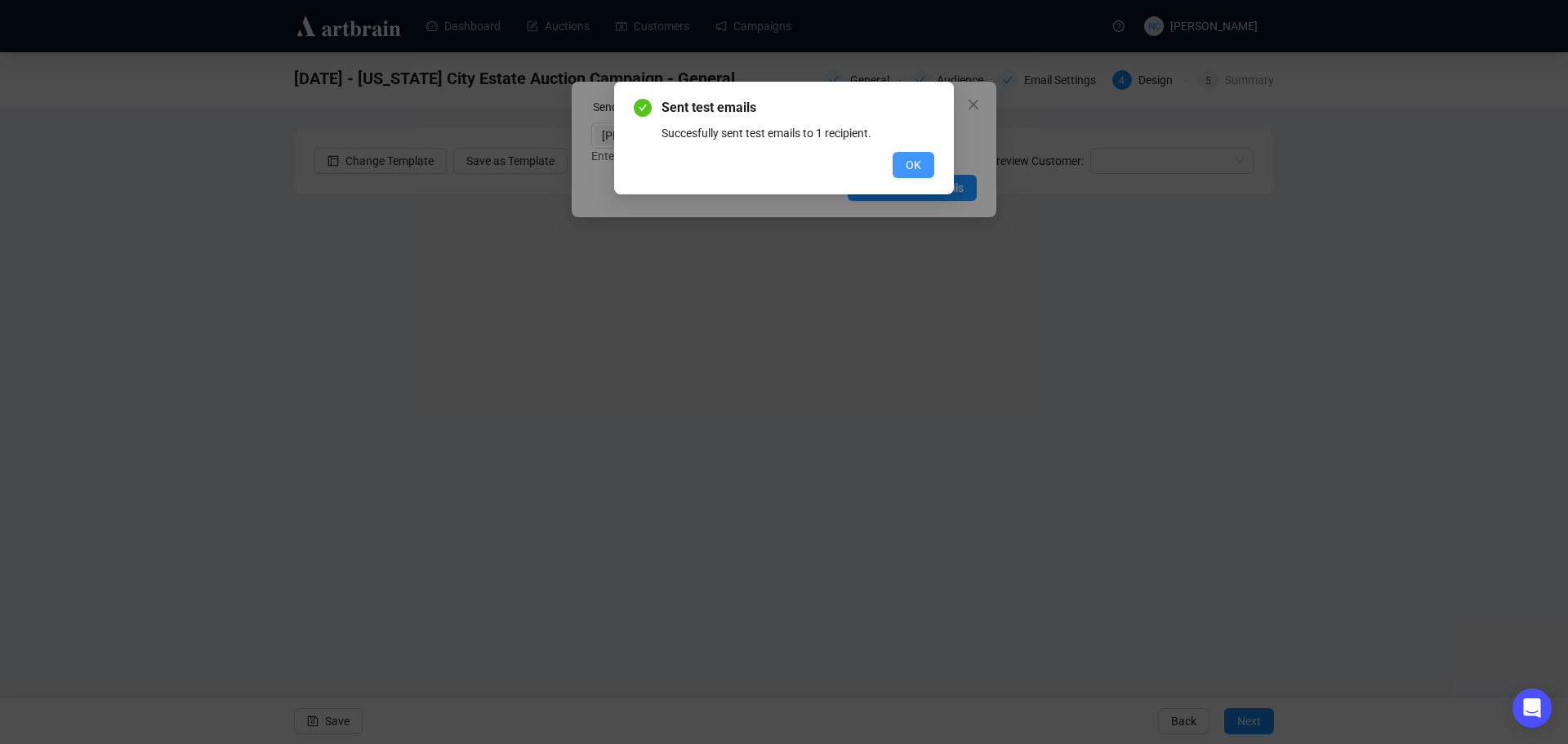
click at [913, 156] on span "OK" at bounding box center [914, 165] width 16 height 18
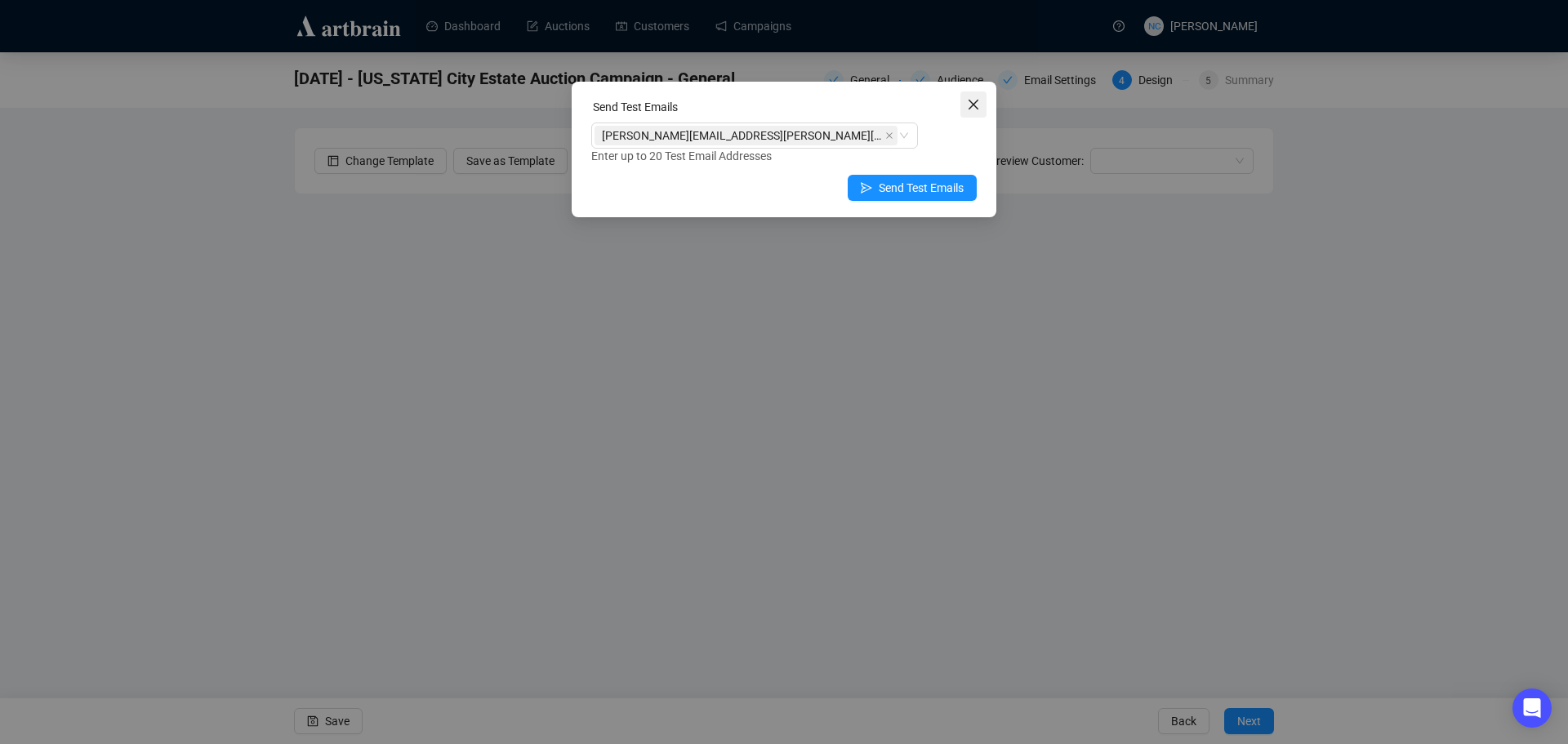
click at [970, 105] on icon "close" at bounding box center [973, 105] width 13 height 13
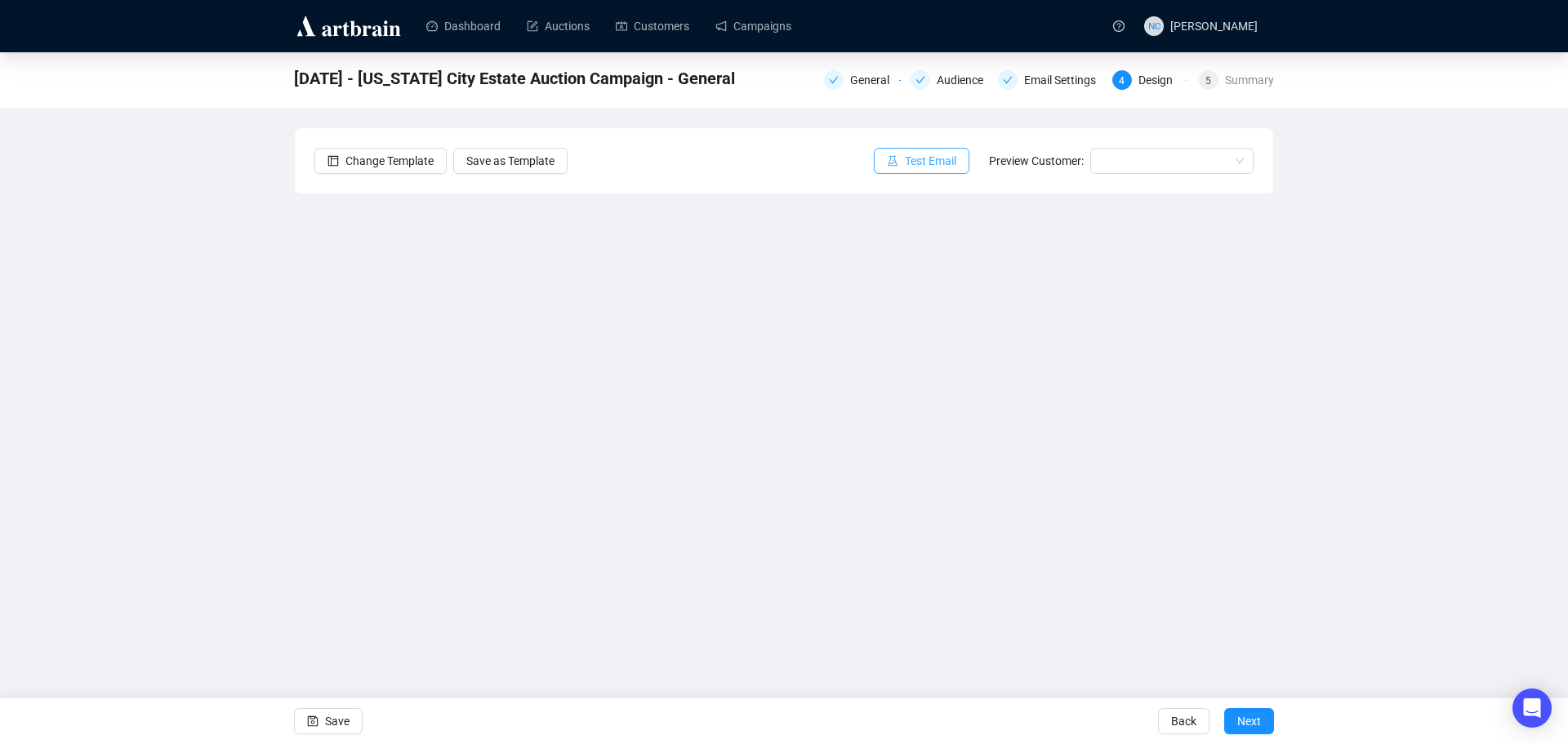
click at [930, 159] on span "Test Email" at bounding box center [931, 161] width 51 height 18
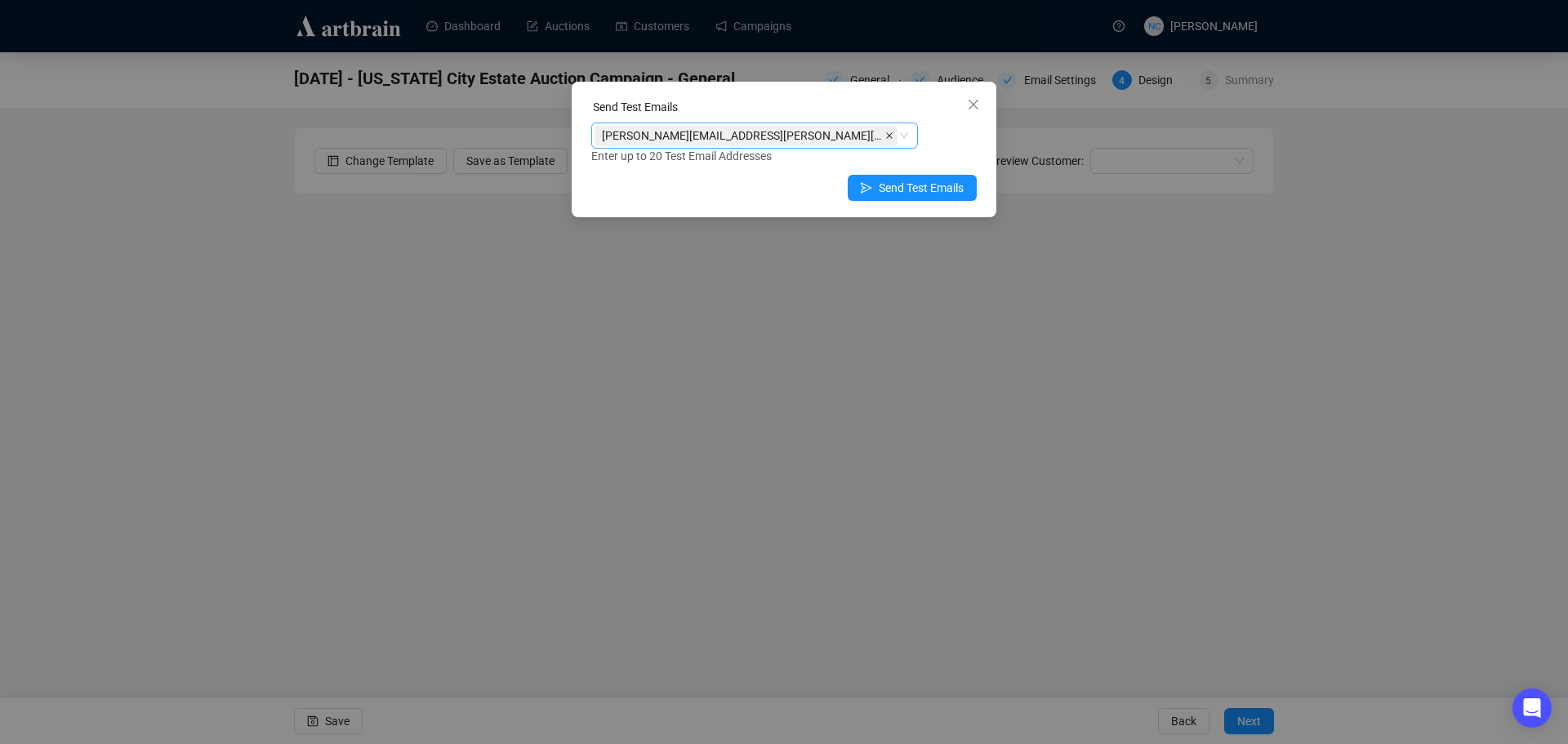
click at [885, 130] on span at bounding box center [889, 136] width 8 height 18
click at [905, 137] on div at bounding box center [754, 135] width 327 height 26
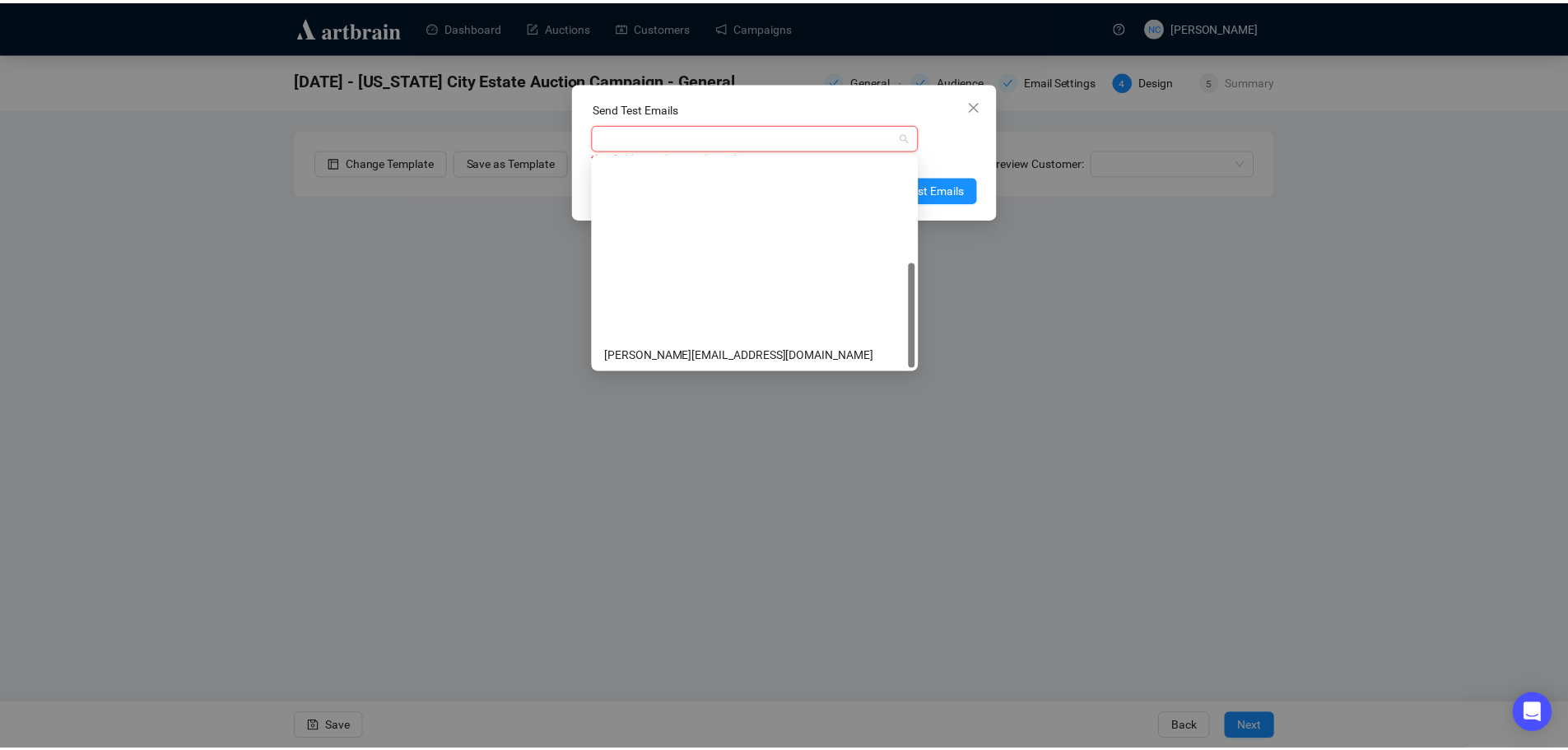
scroll to position [211, 0]
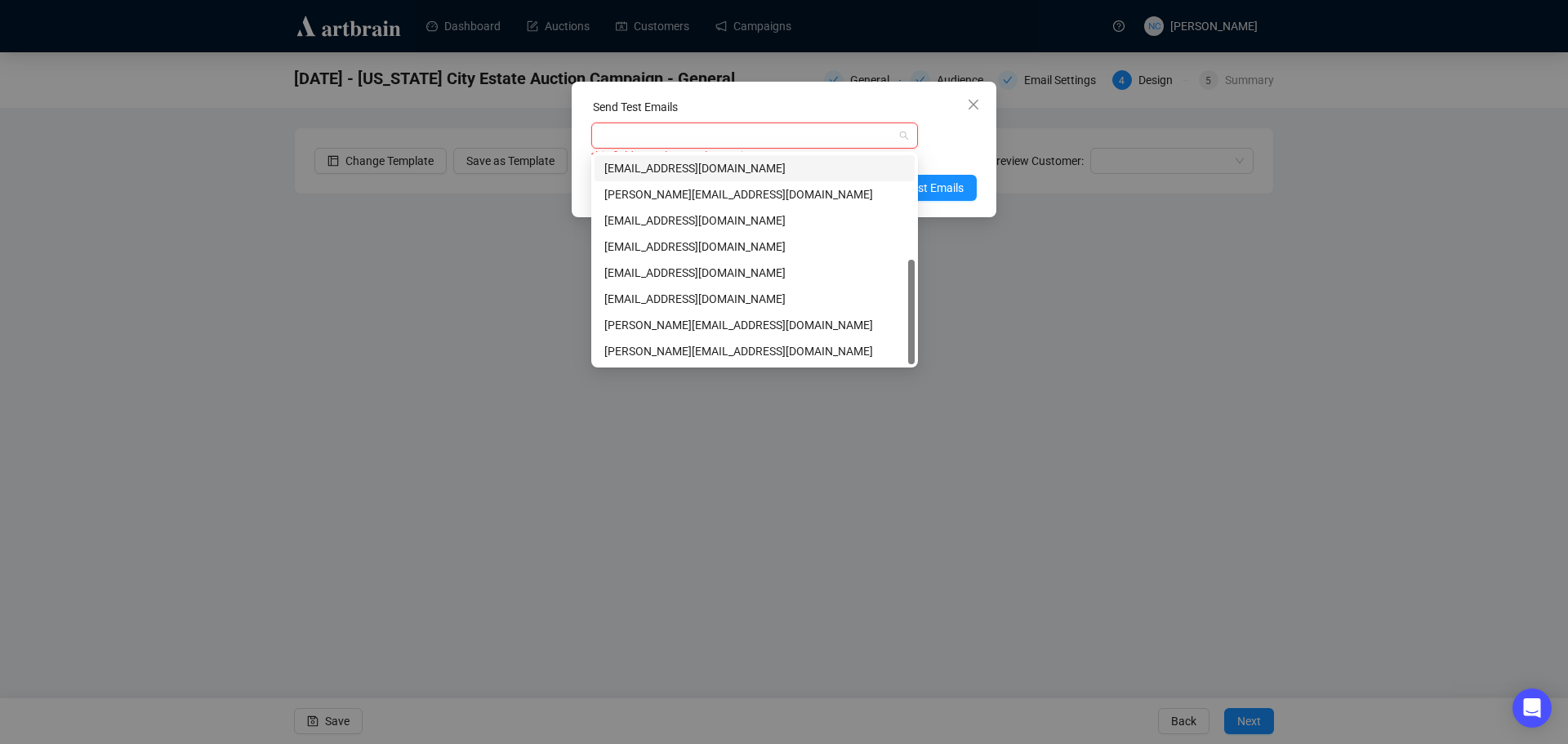
click at [955, 142] on div "this field must have at least 1 items" at bounding box center [784, 144] width 386 height 43
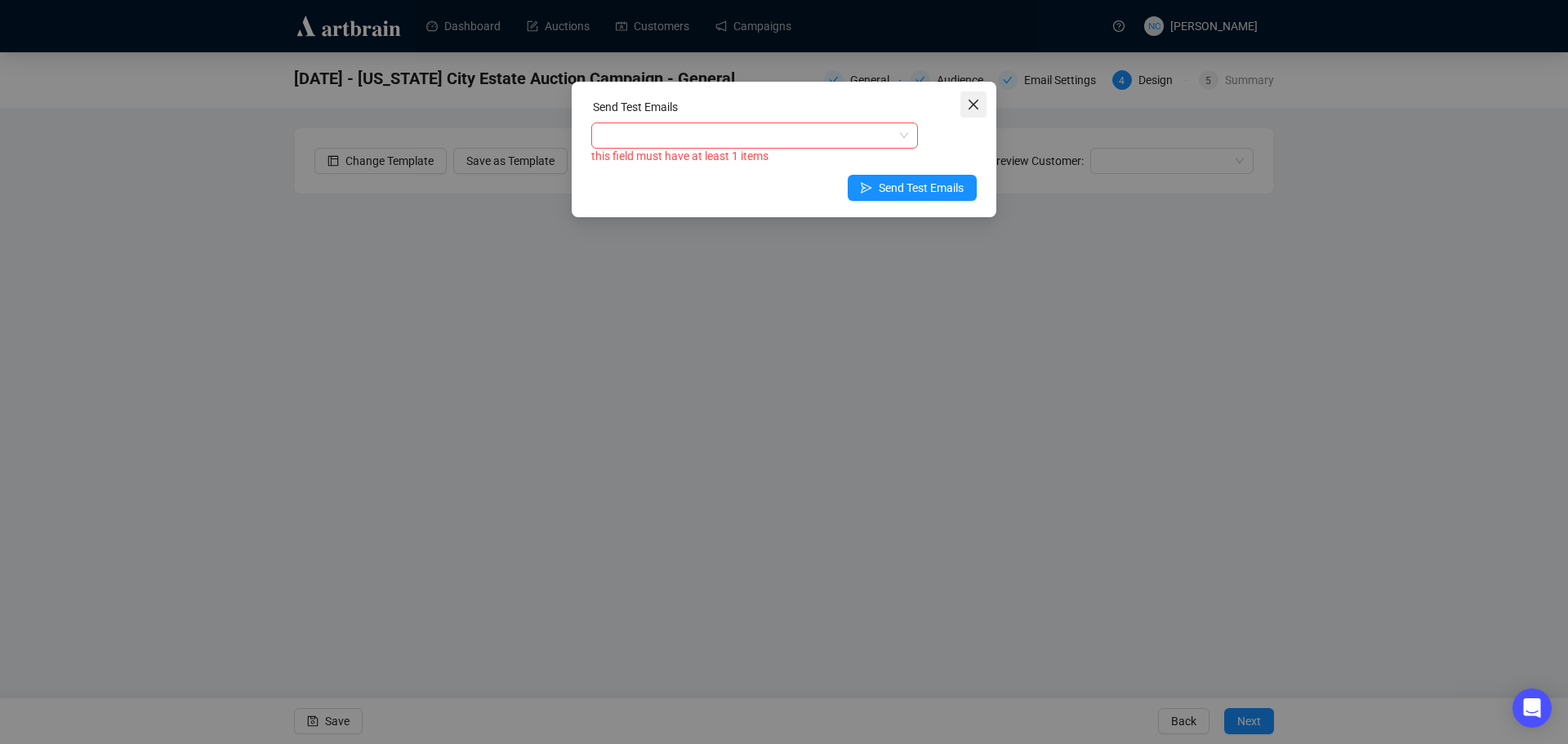
click at [974, 109] on icon "close" at bounding box center [973, 105] width 13 height 13
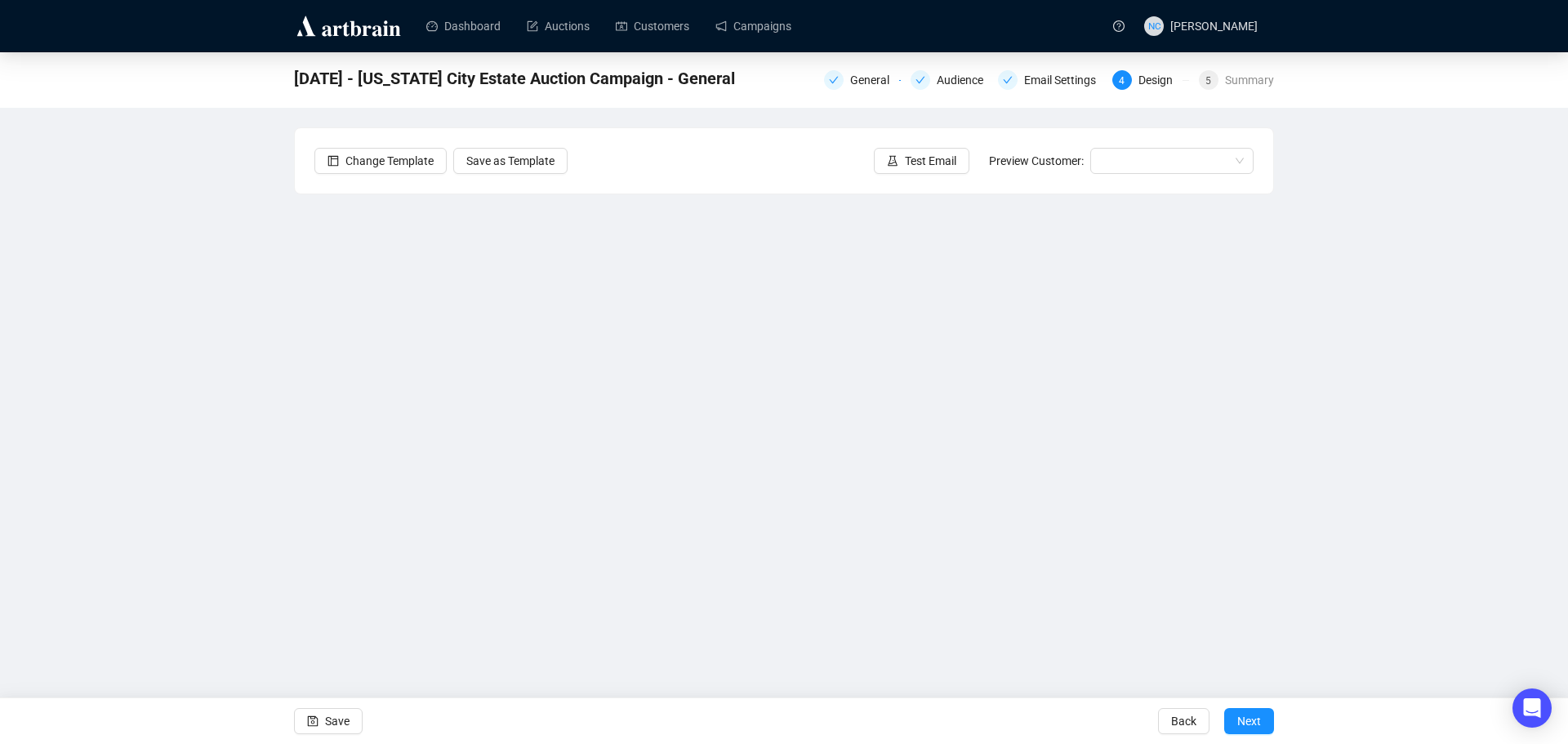
click at [146, 463] on div "[DATE] - [US_STATE] City Estate Auction Campaign - General General Audience Ema…" at bounding box center [784, 354] width 1568 height 604
click at [172, 377] on div "[DATE] - [US_STATE] City Estate Auction Campaign - General General Audience Ema…" at bounding box center [784, 354] width 1568 height 604
click at [764, 26] on link "Campaigns" at bounding box center [753, 27] width 76 height 43
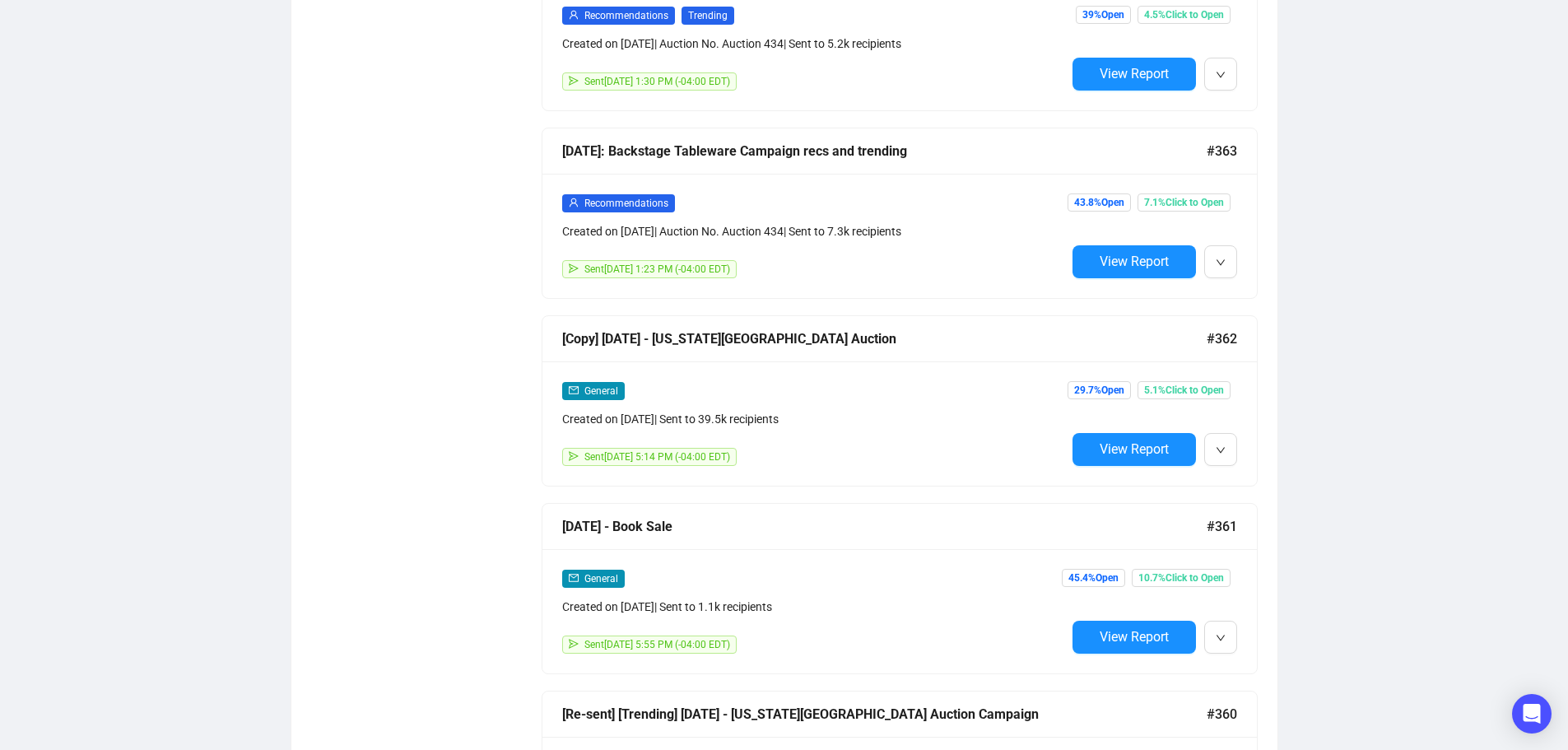
scroll to position [2262, 0]
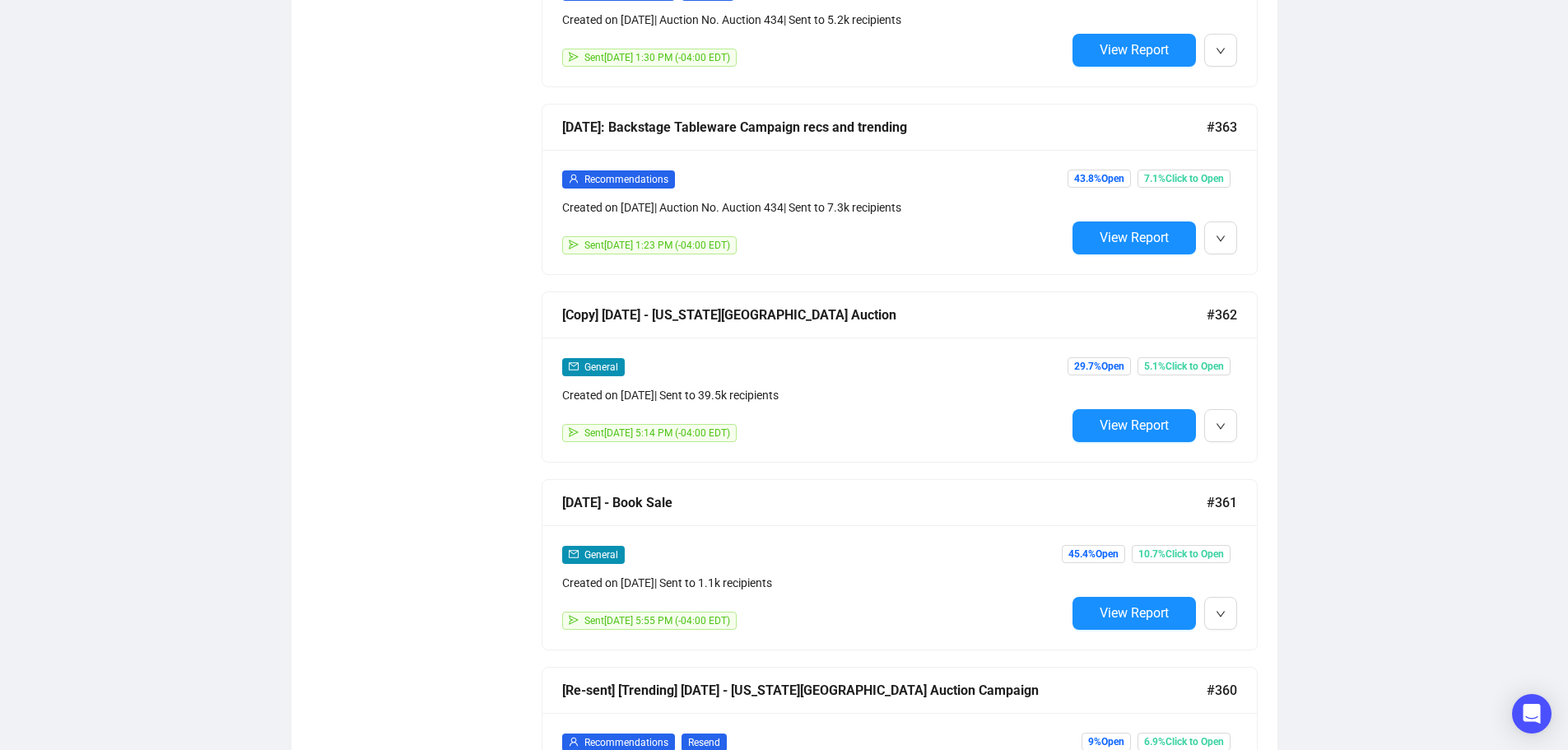
click at [885, 386] on div "Created on [DATE] | Sent to 39.5k recipients" at bounding box center [814, 395] width 504 height 18
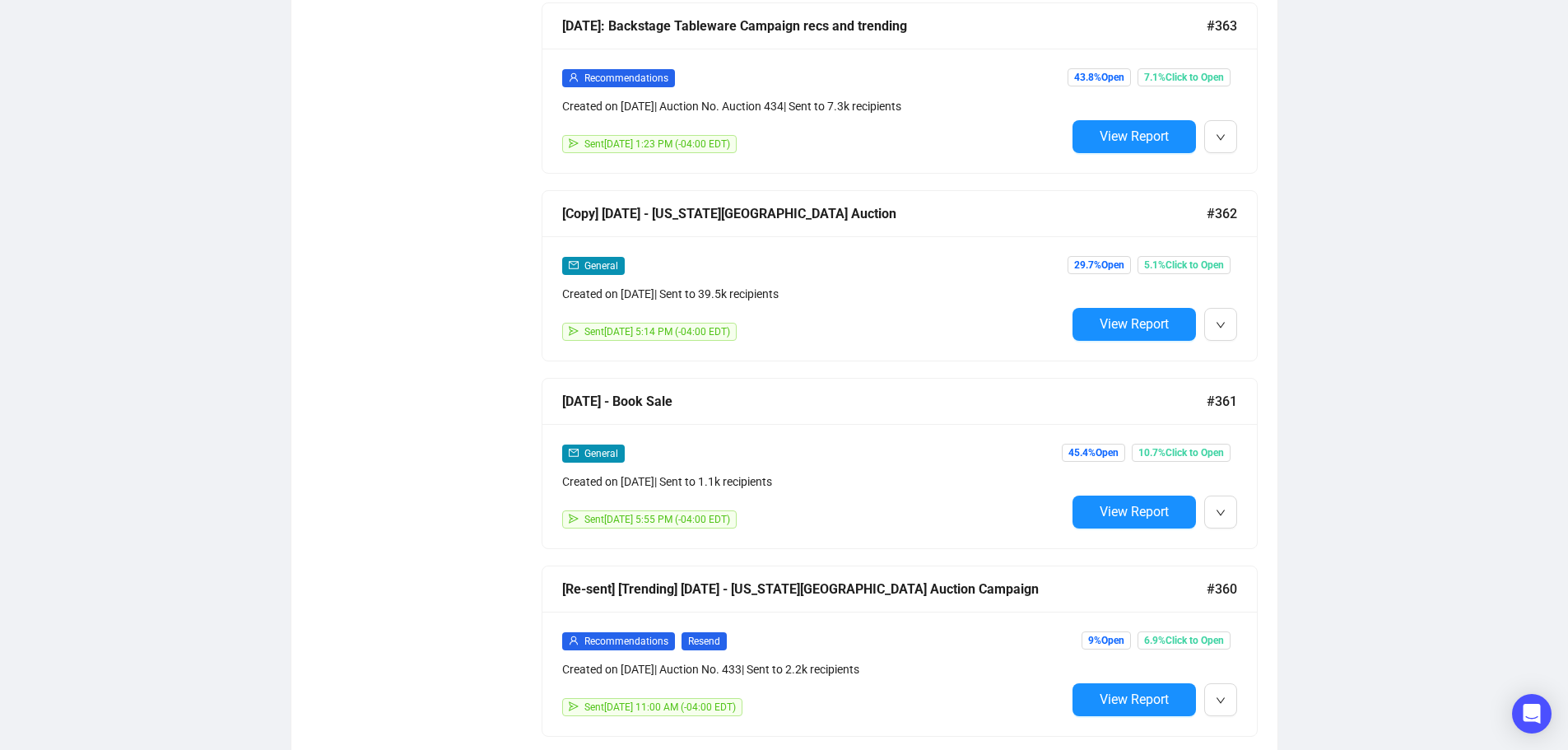
scroll to position [2344, 0]
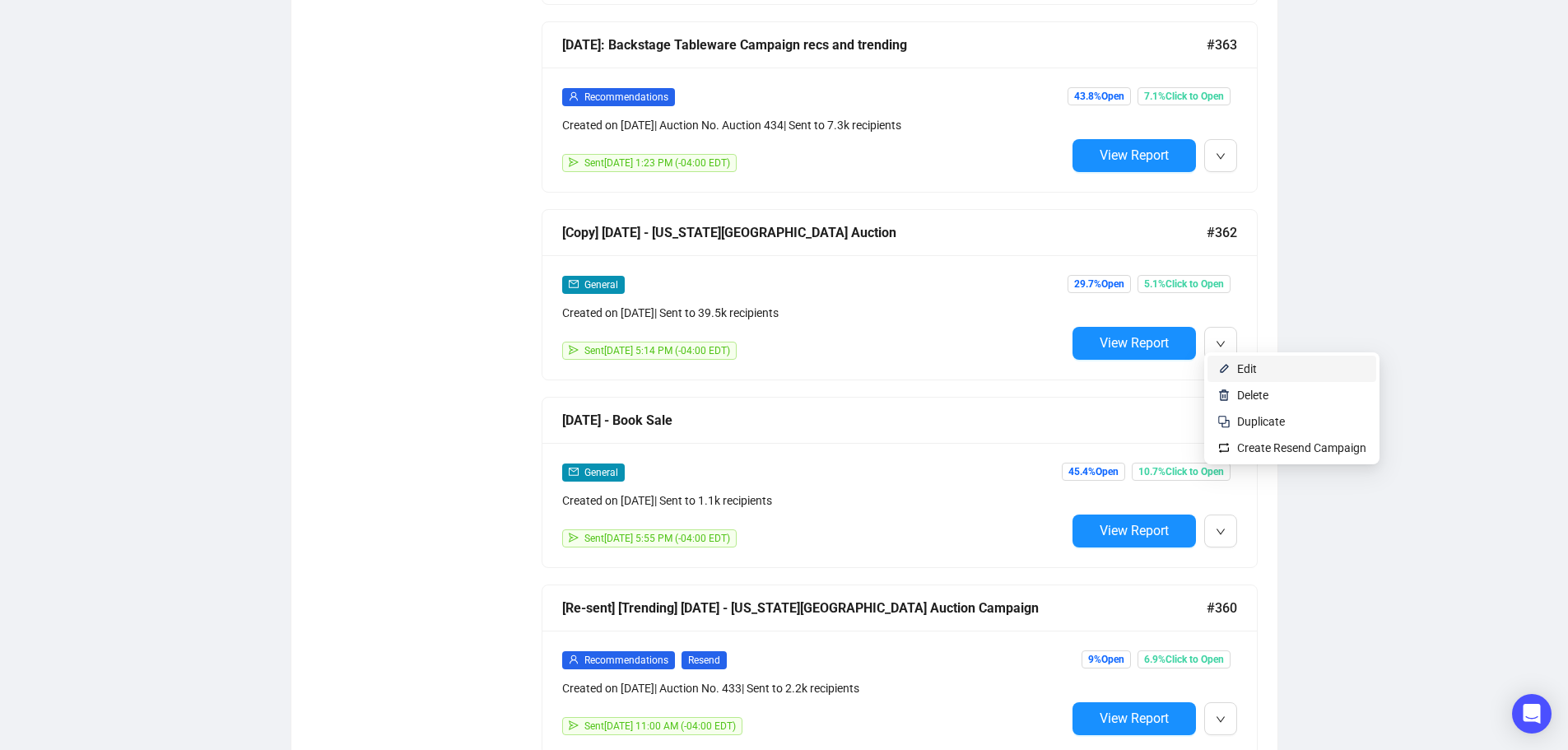
click at [1242, 369] on span "Edit" at bounding box center [1247, 368] width 20 height 13
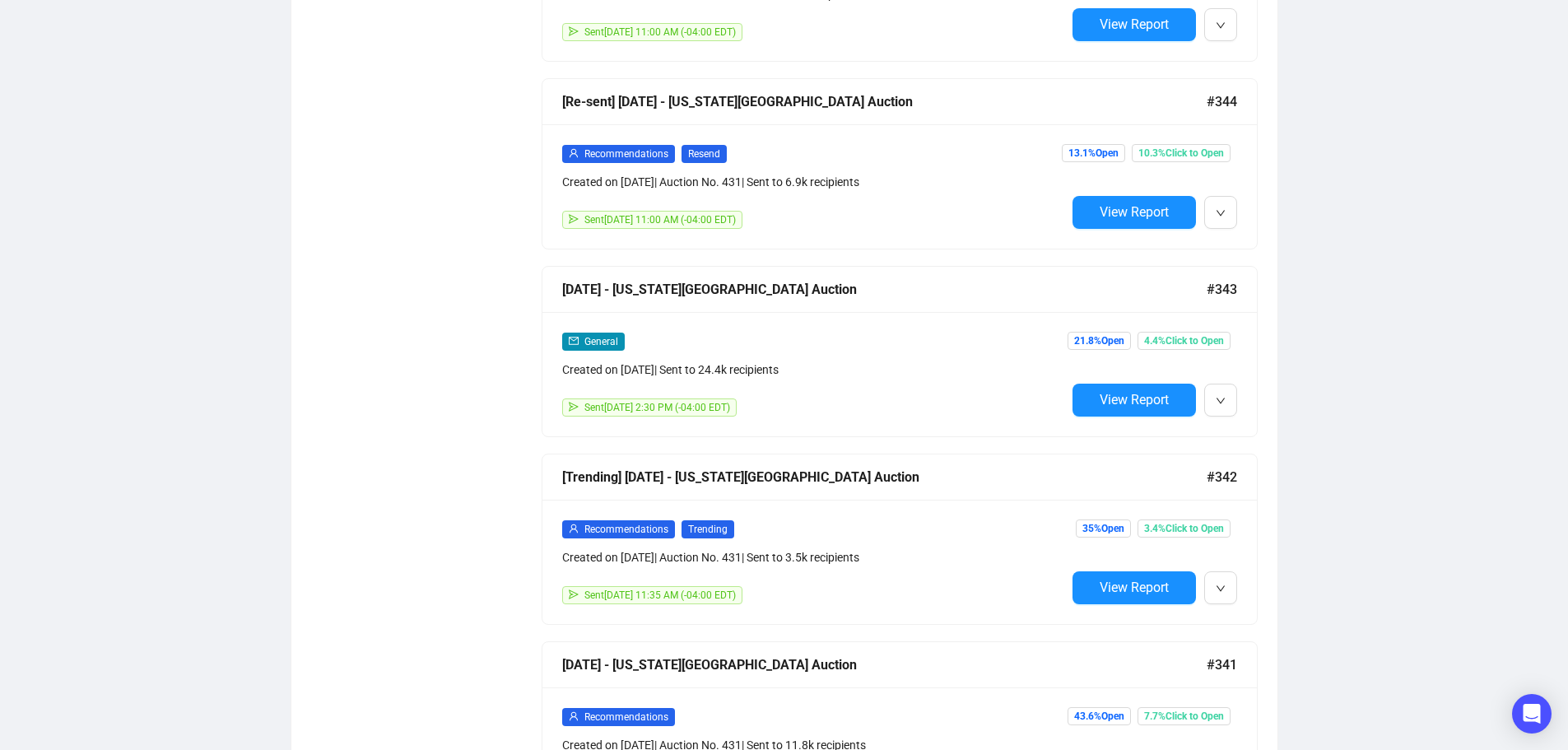
scroll to position [5500, 0]
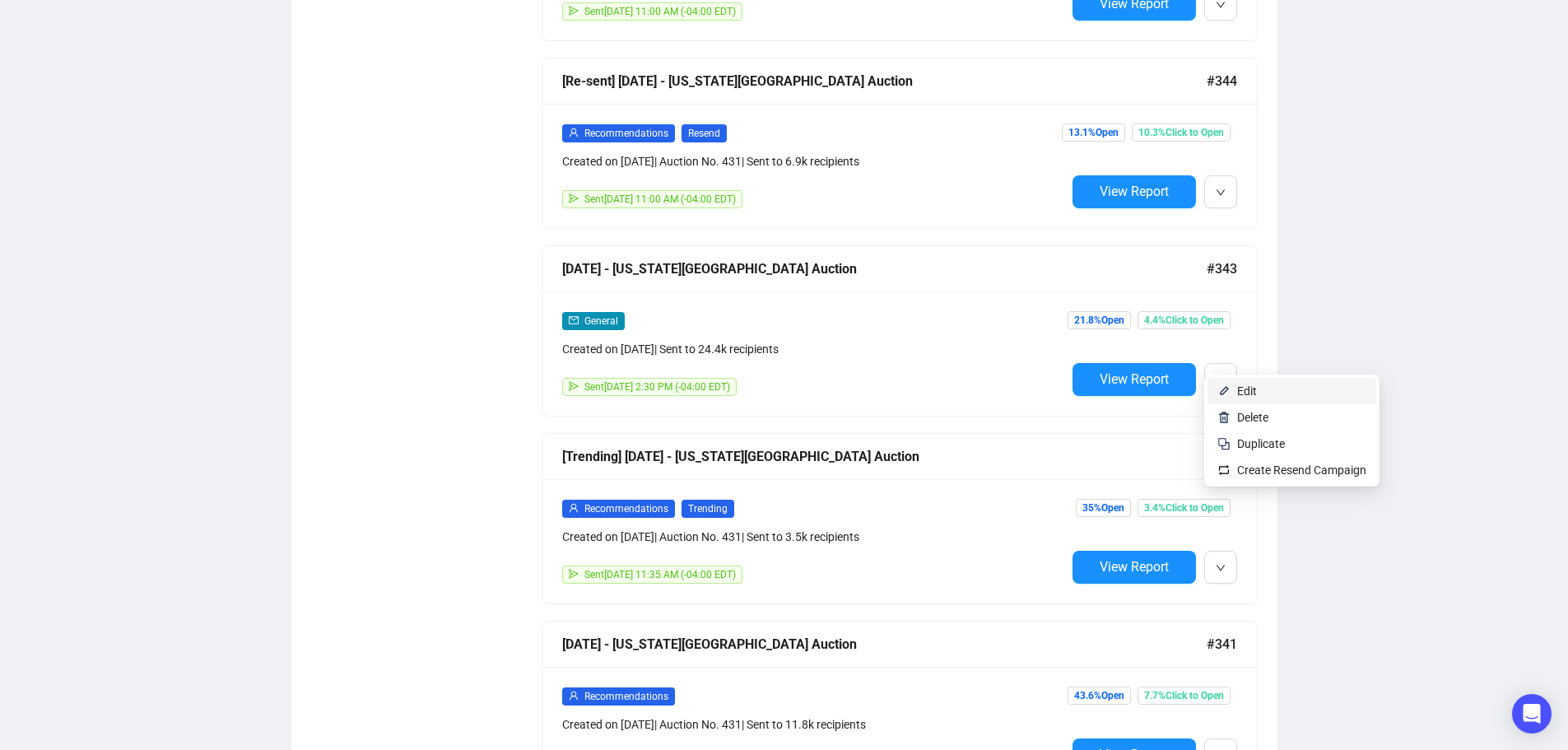
click at [1238, 384] on span "Edit" at bounding box center [1247, 391] width 20 height 13
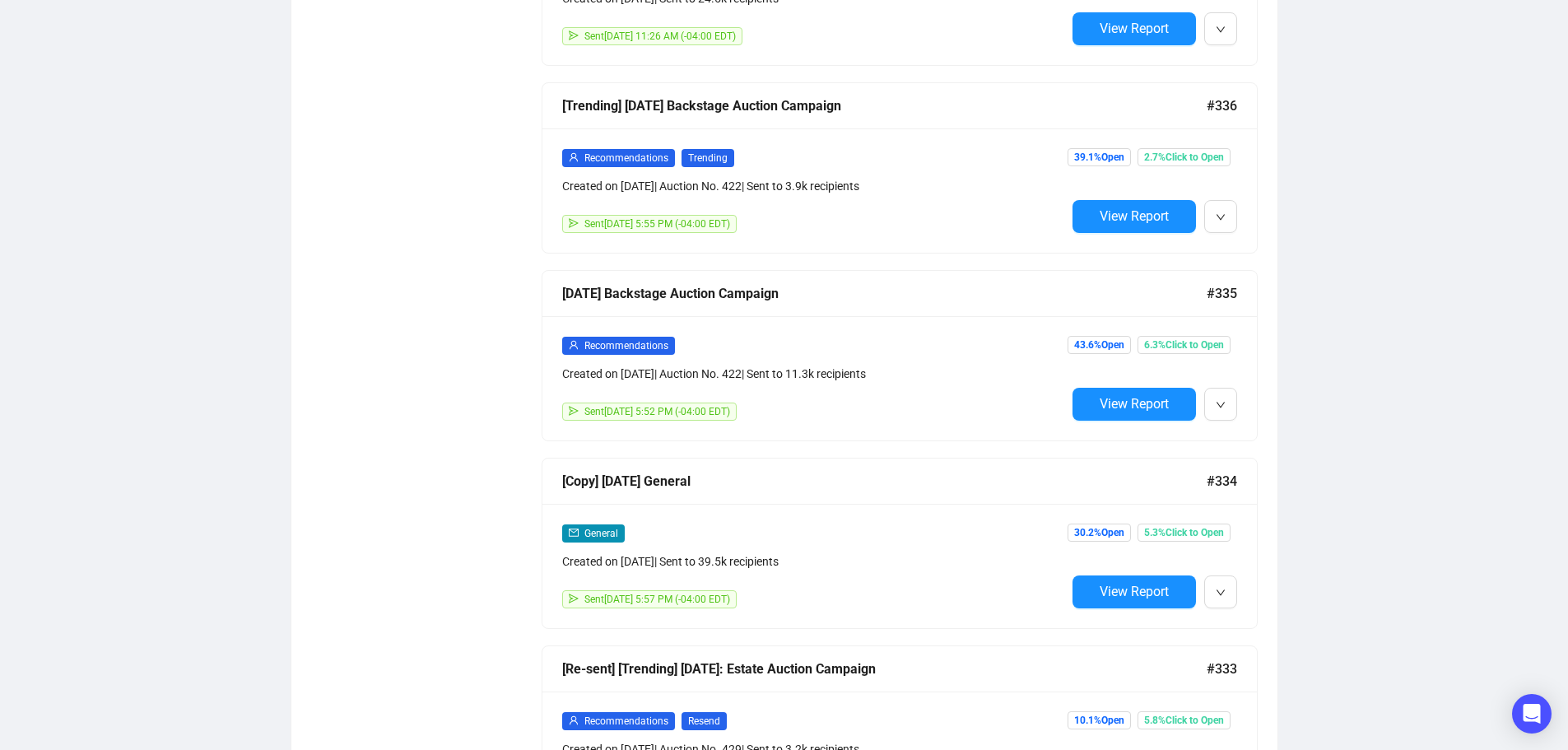
scroll to position [7091, 0]
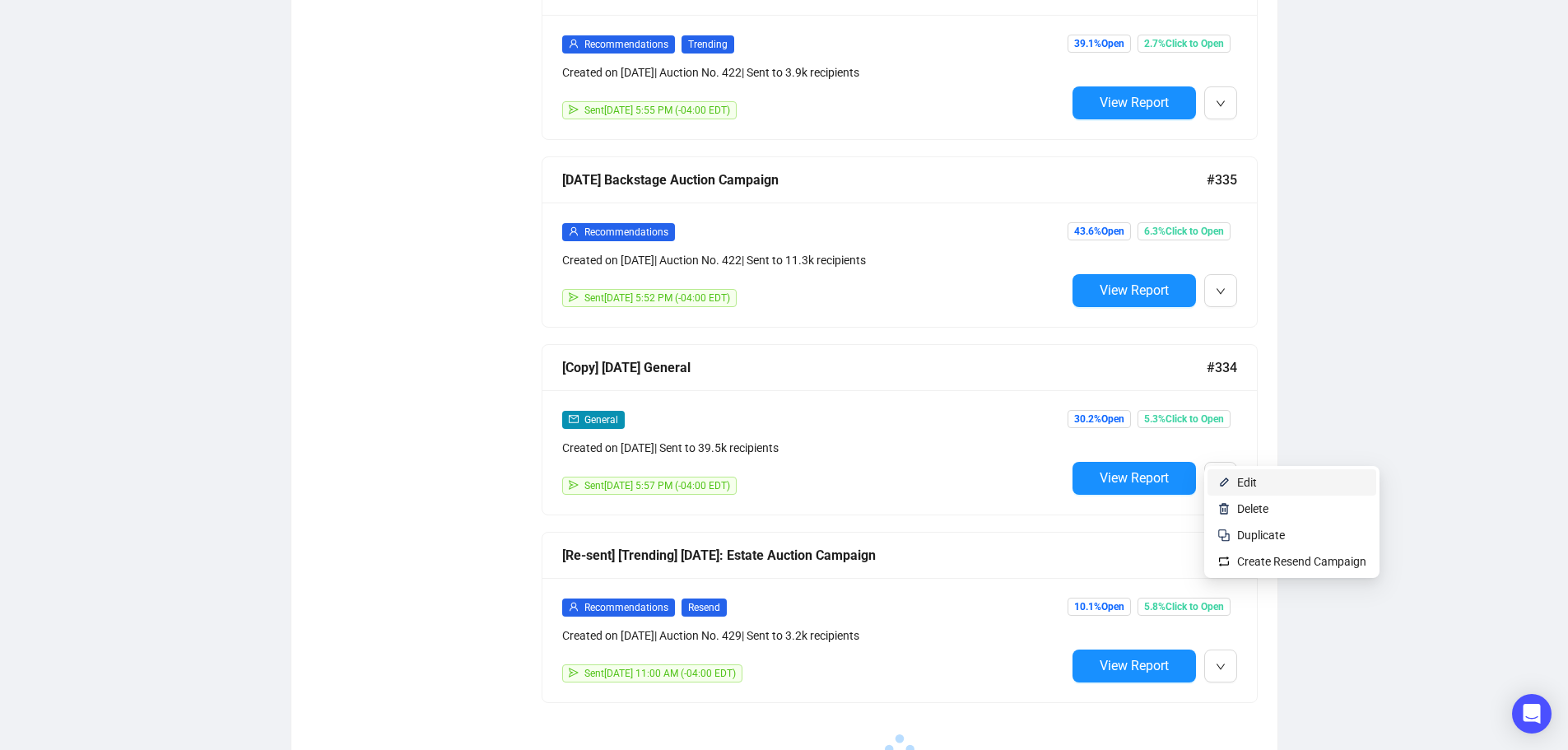
click at [1240, 478] on span "Edit" at bounding box center [1247, 483] width 20 height 13
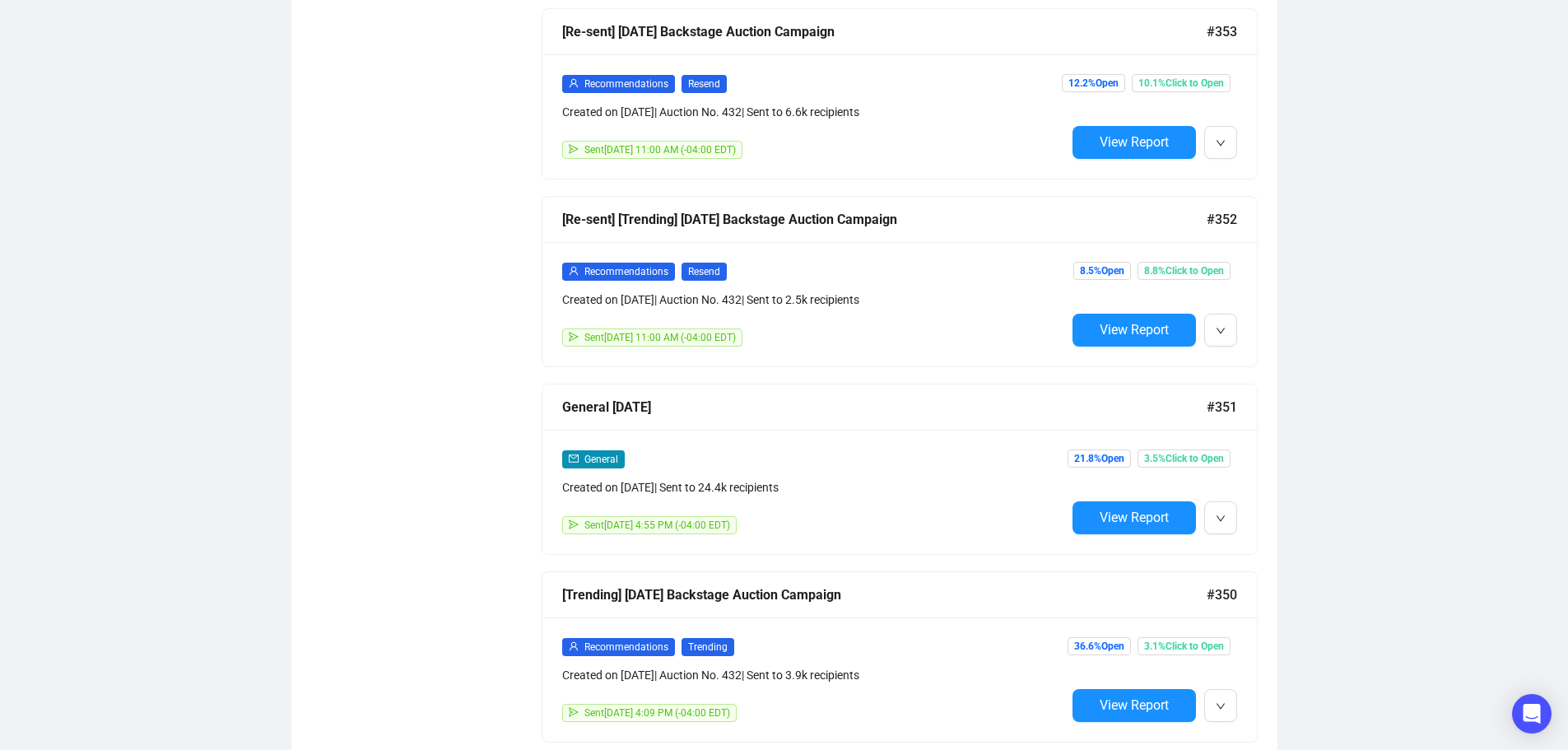
scroll to position [4100, 0]
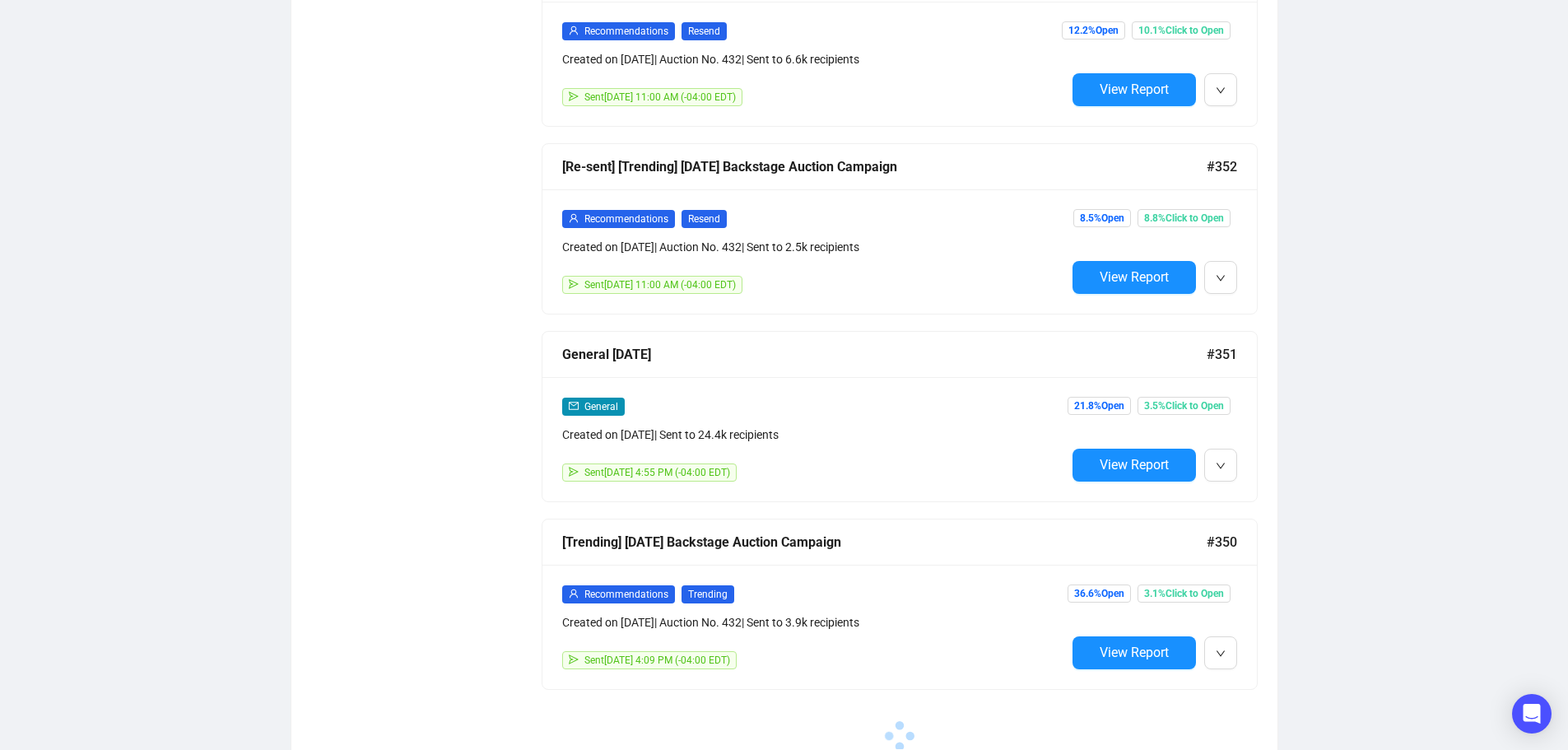
drag, startPoint x: 407, startPoint y: 382, endPoint x: 415, endPoint y: 378, distance: 8.9
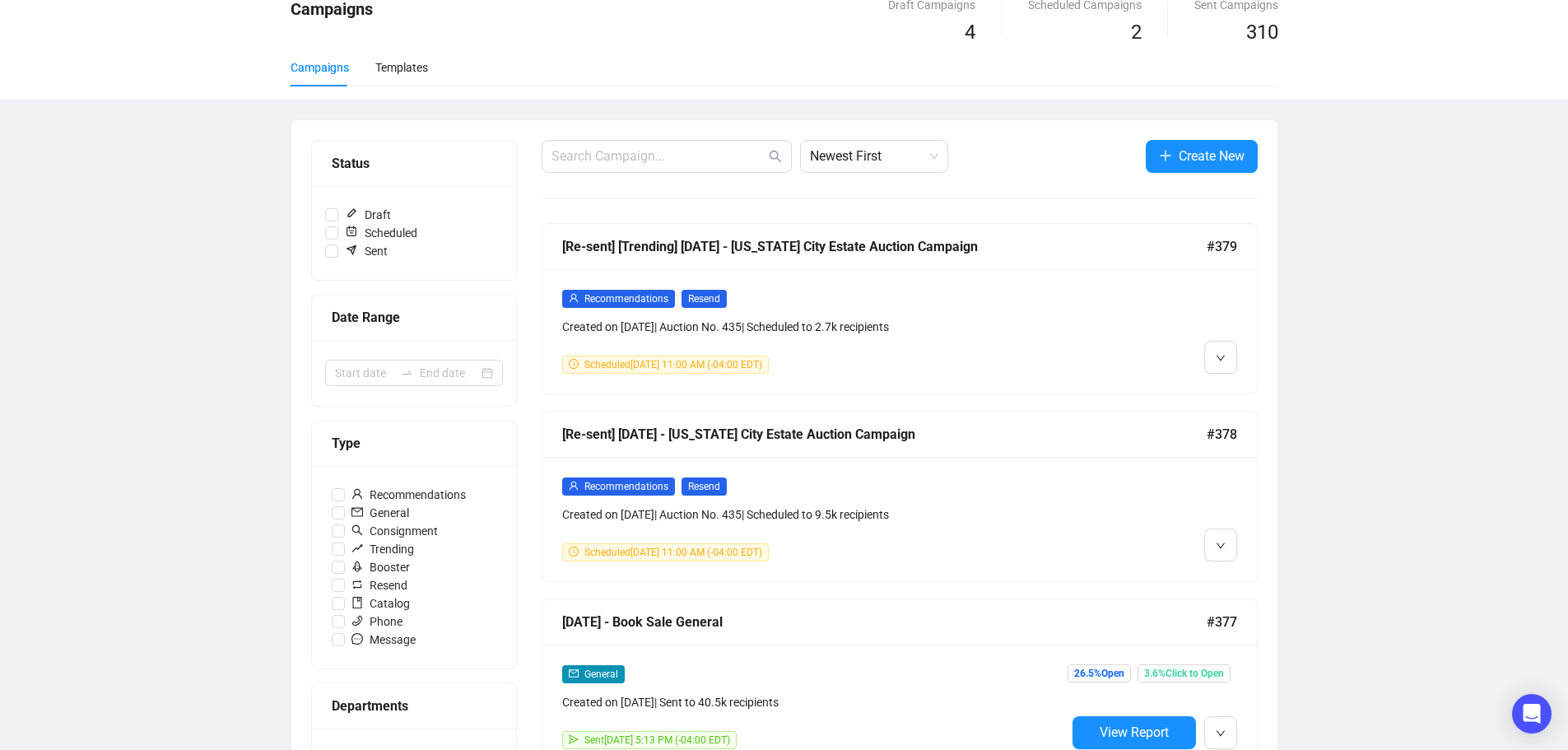
scroll to position [0, 0]
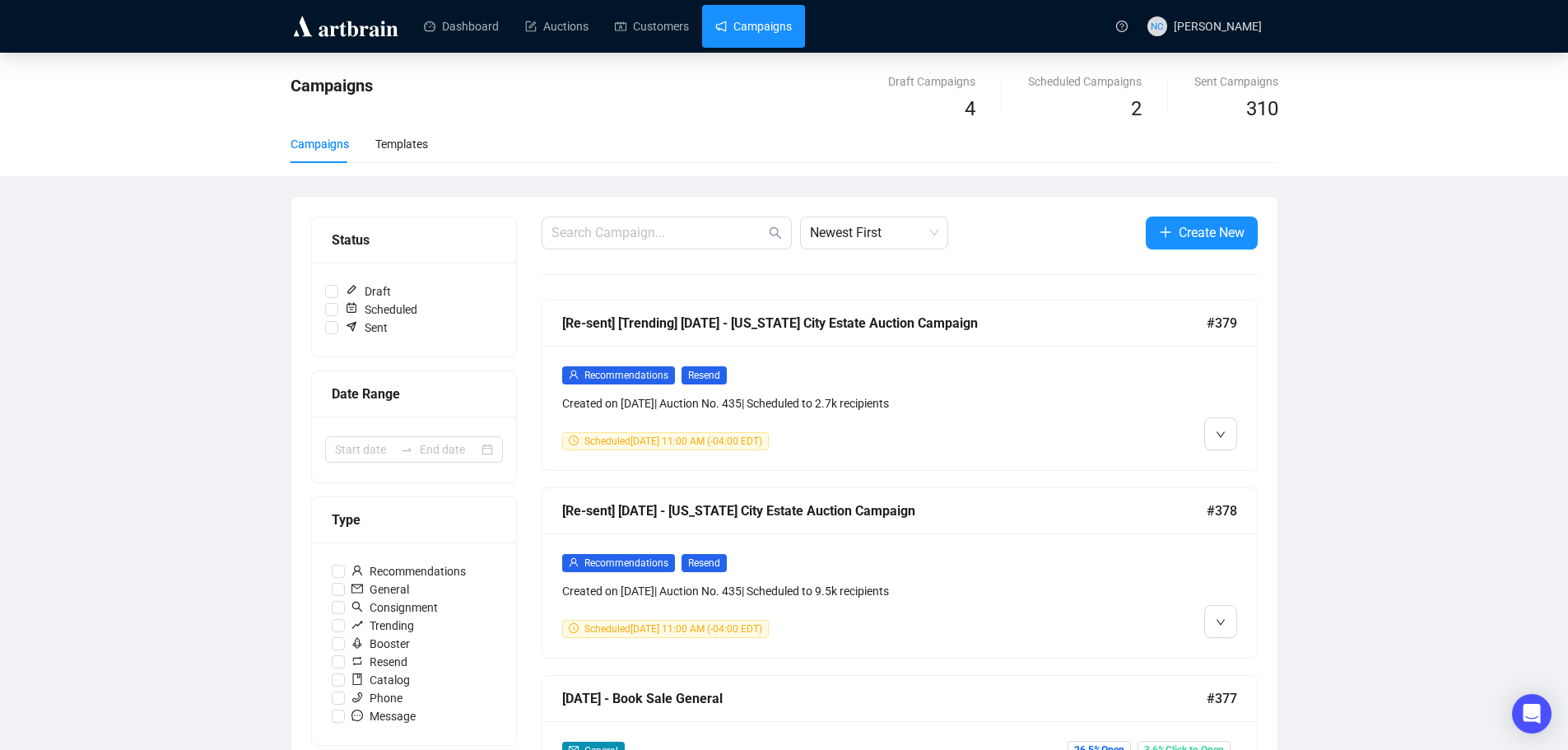
click at [770, 22] on link "Campaigns" at bounding box center [754, 27] width 77 height 43
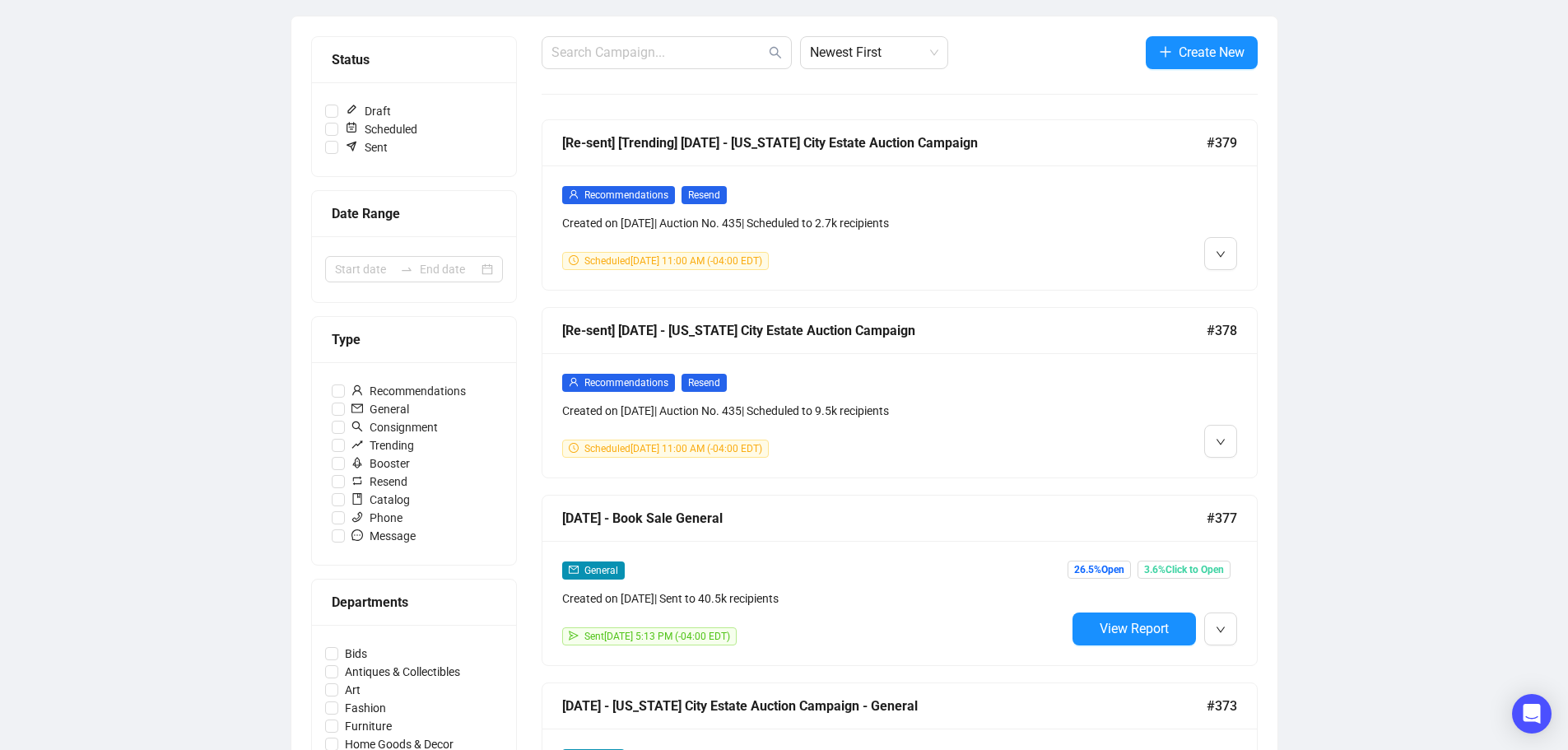
scroll to position [247, 0]
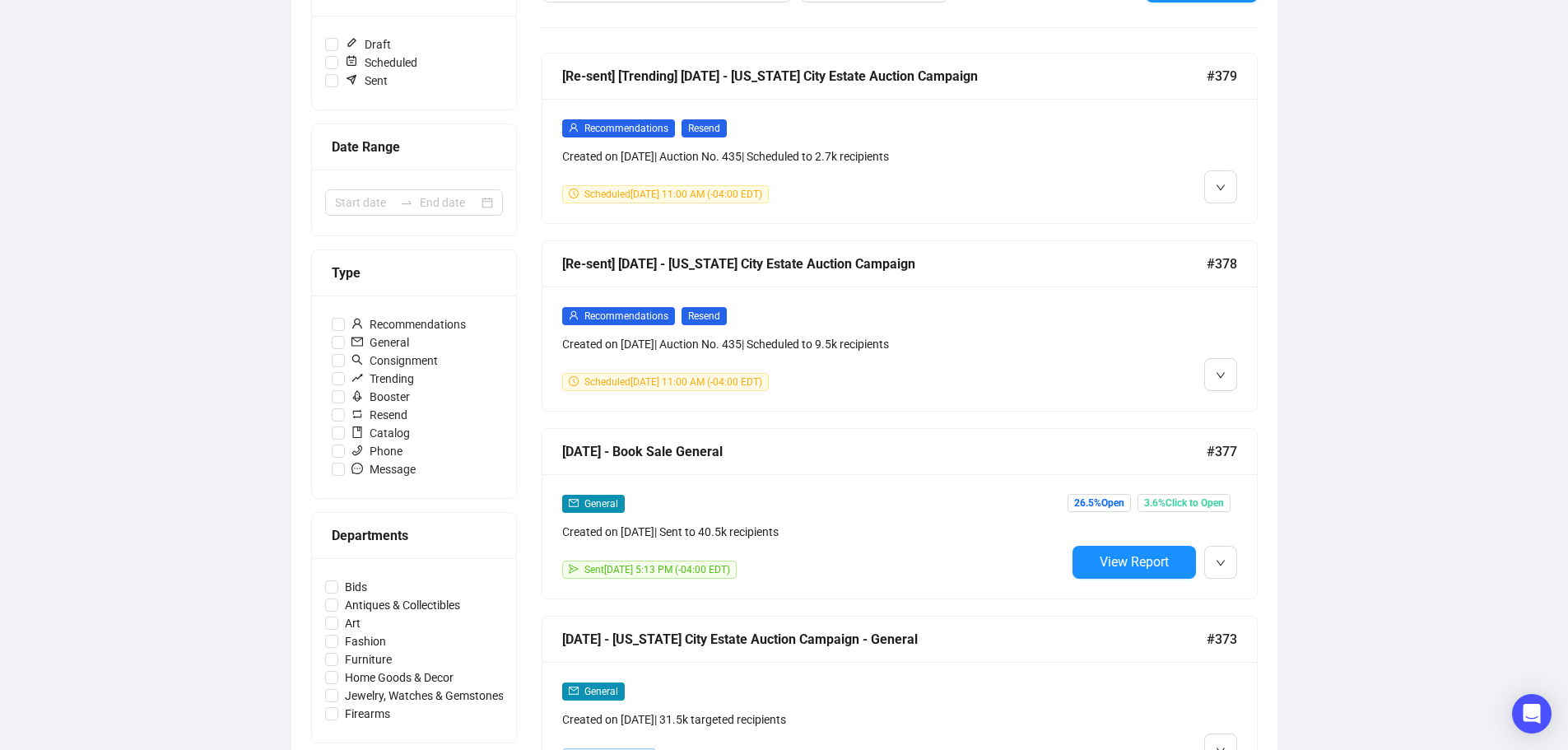
click at [865, 494] on div "General" at bounding box center [814, 503] width 504 height 19
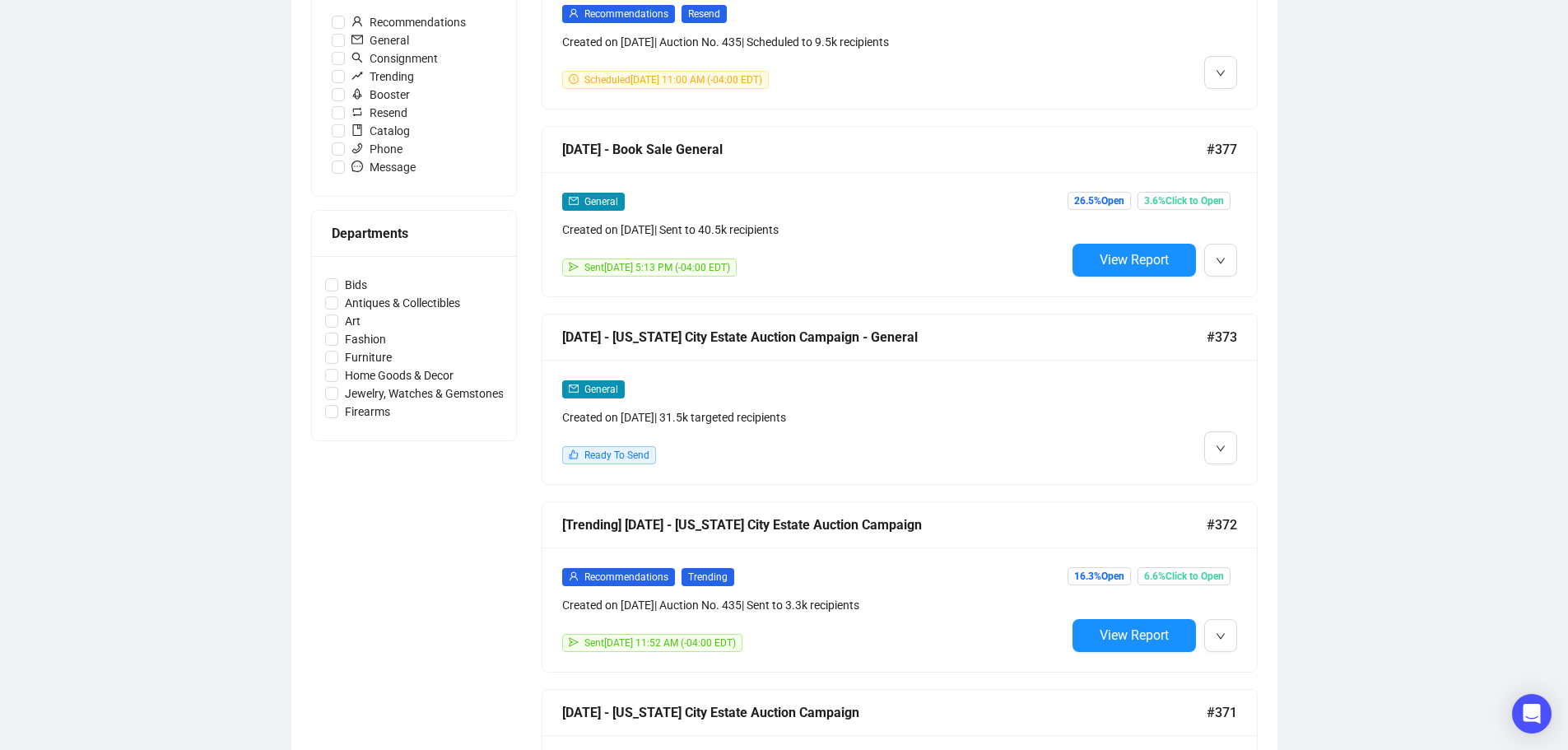
scroll to position [578, 0]
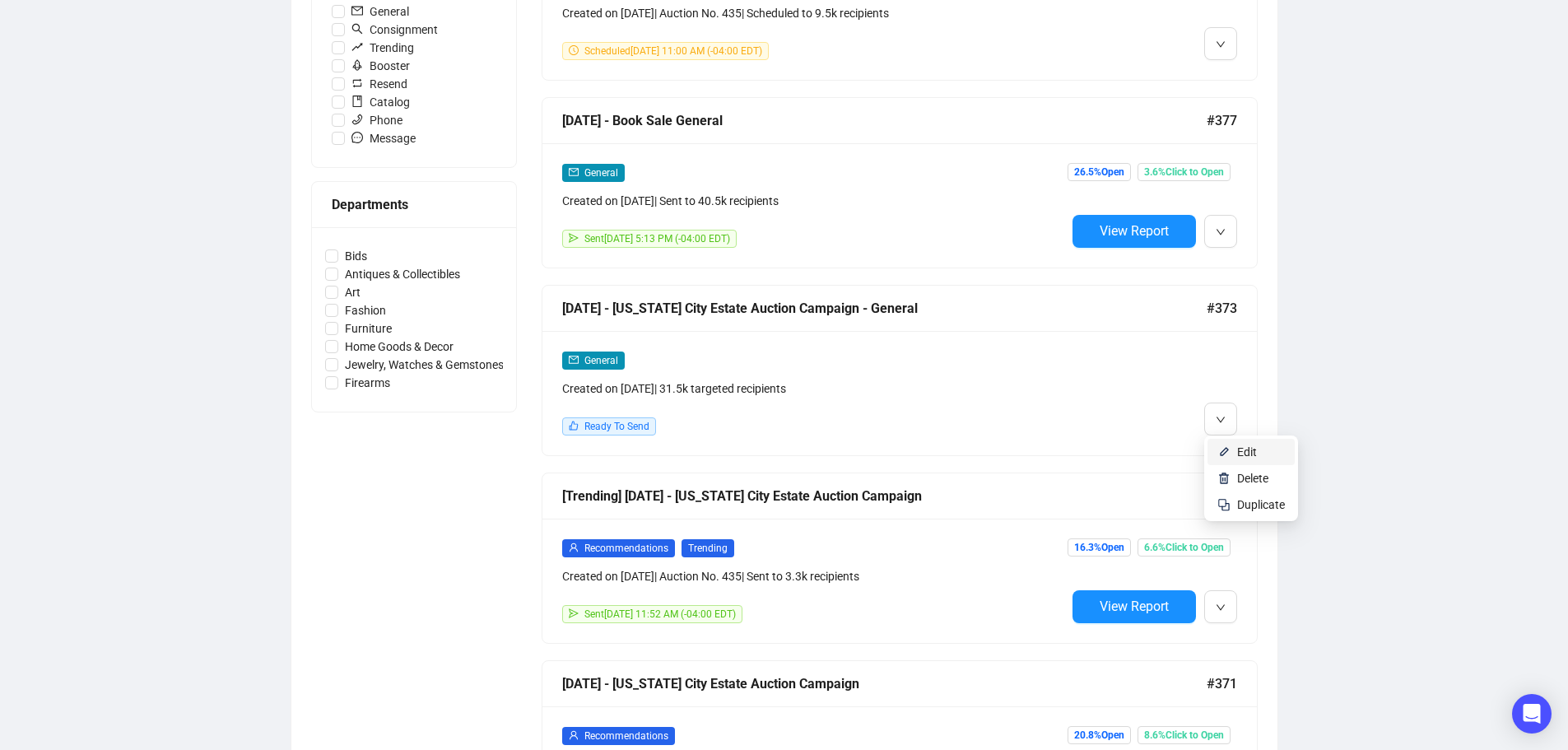
click at [1248, 451] on span "Edit" at bounding box center [1247, 451] width 20 height 13
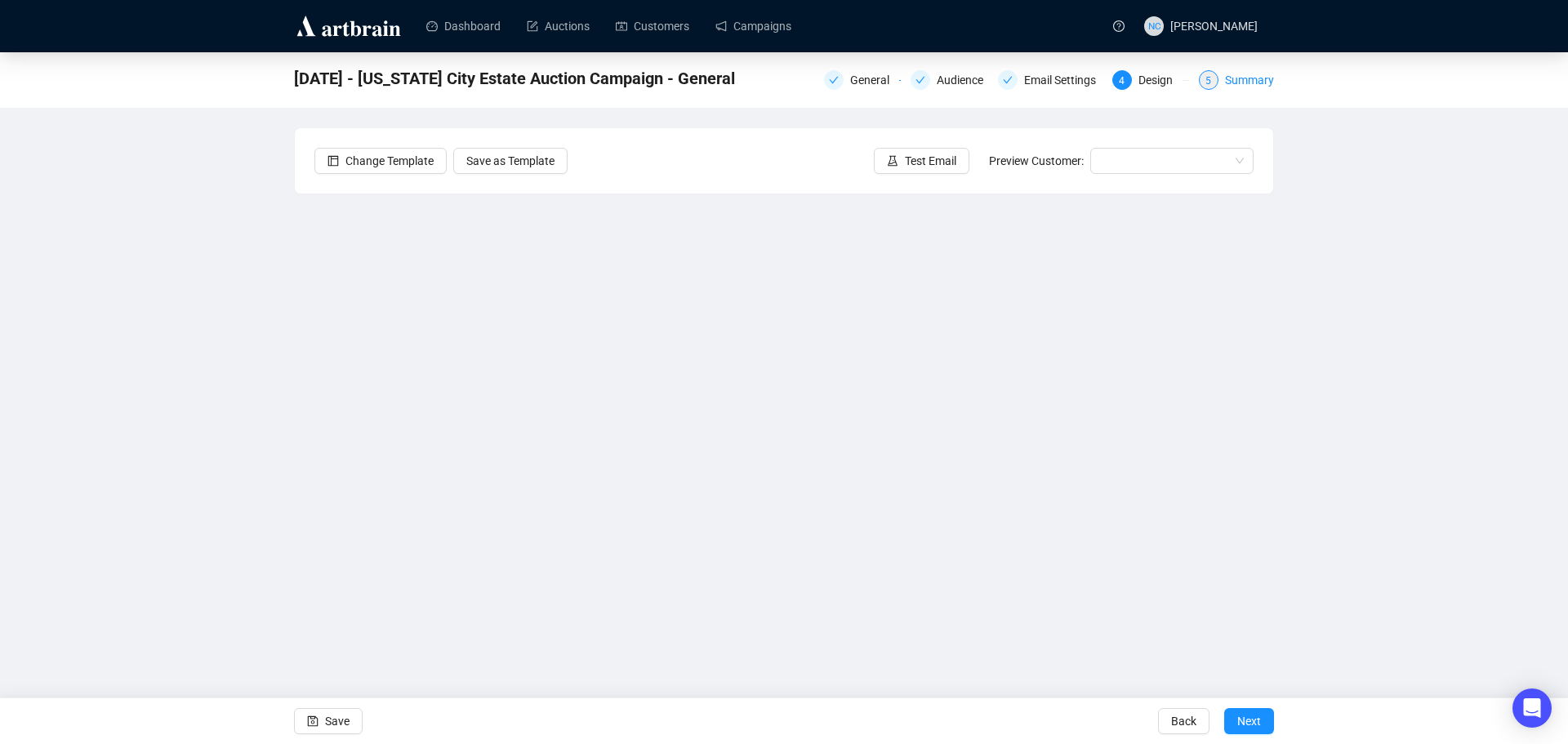
click at [1252, 75] on div "Summary" at bounding box center [1249, 80] width 49 height 20
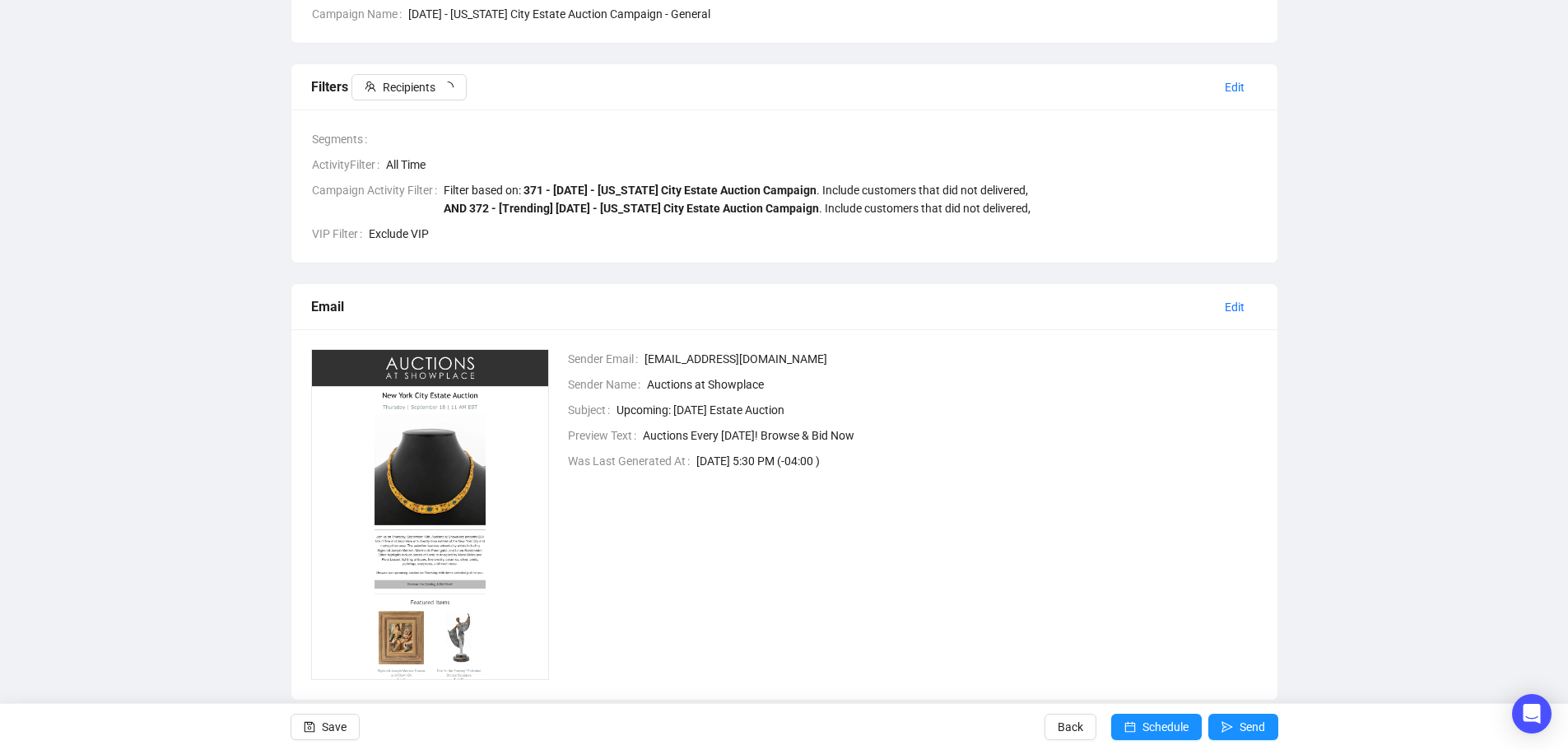
scroll to position [223, 0]
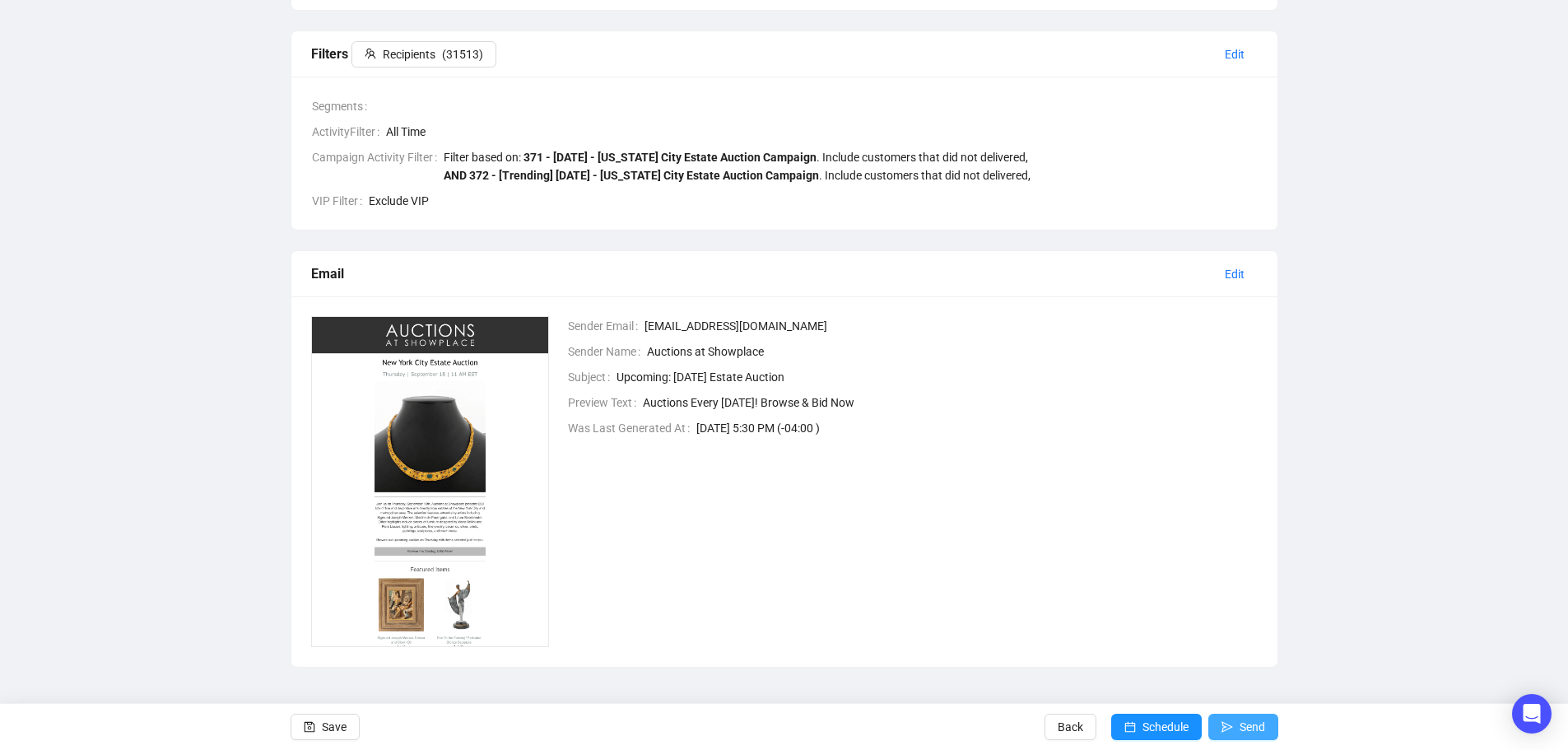
click at [1240, 734] on span "Send" at bounding box center [1253, 728] width 26 height 46
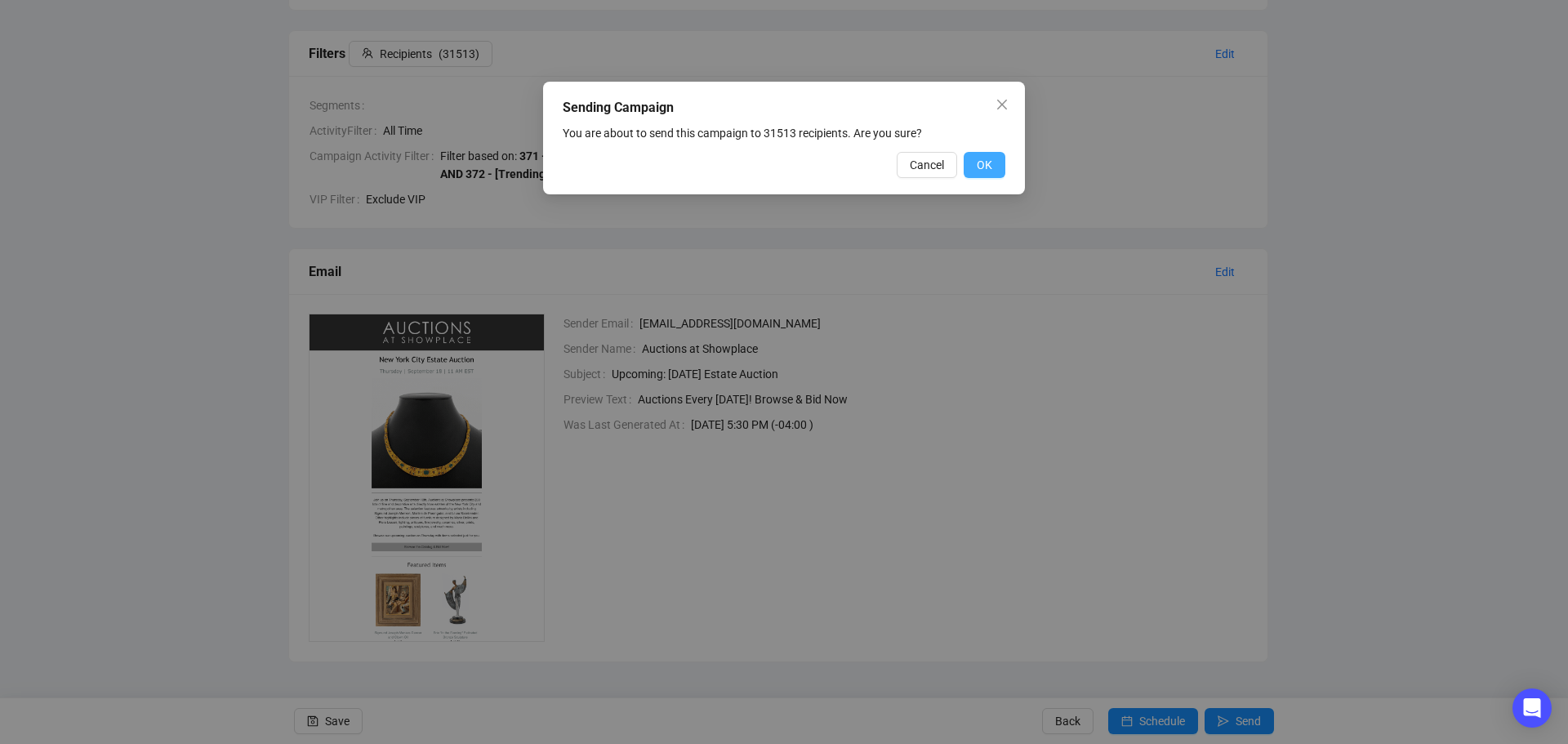
click at [996, 163] on button "OK" at bounding box center [984, 164] width 42 height 26
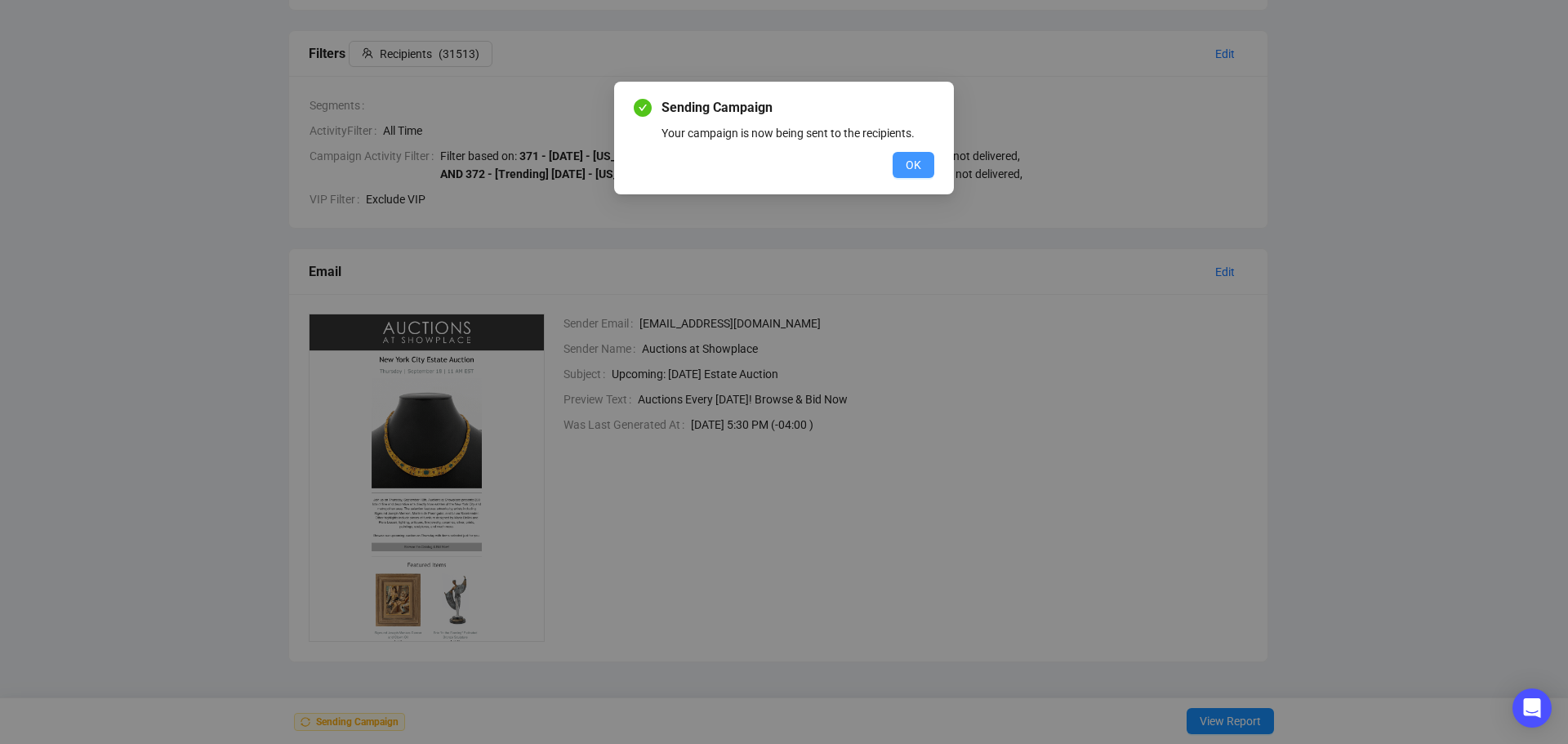
click at [924, 167] on button "OK" at bounding box center [913, 164] width 42 height 26
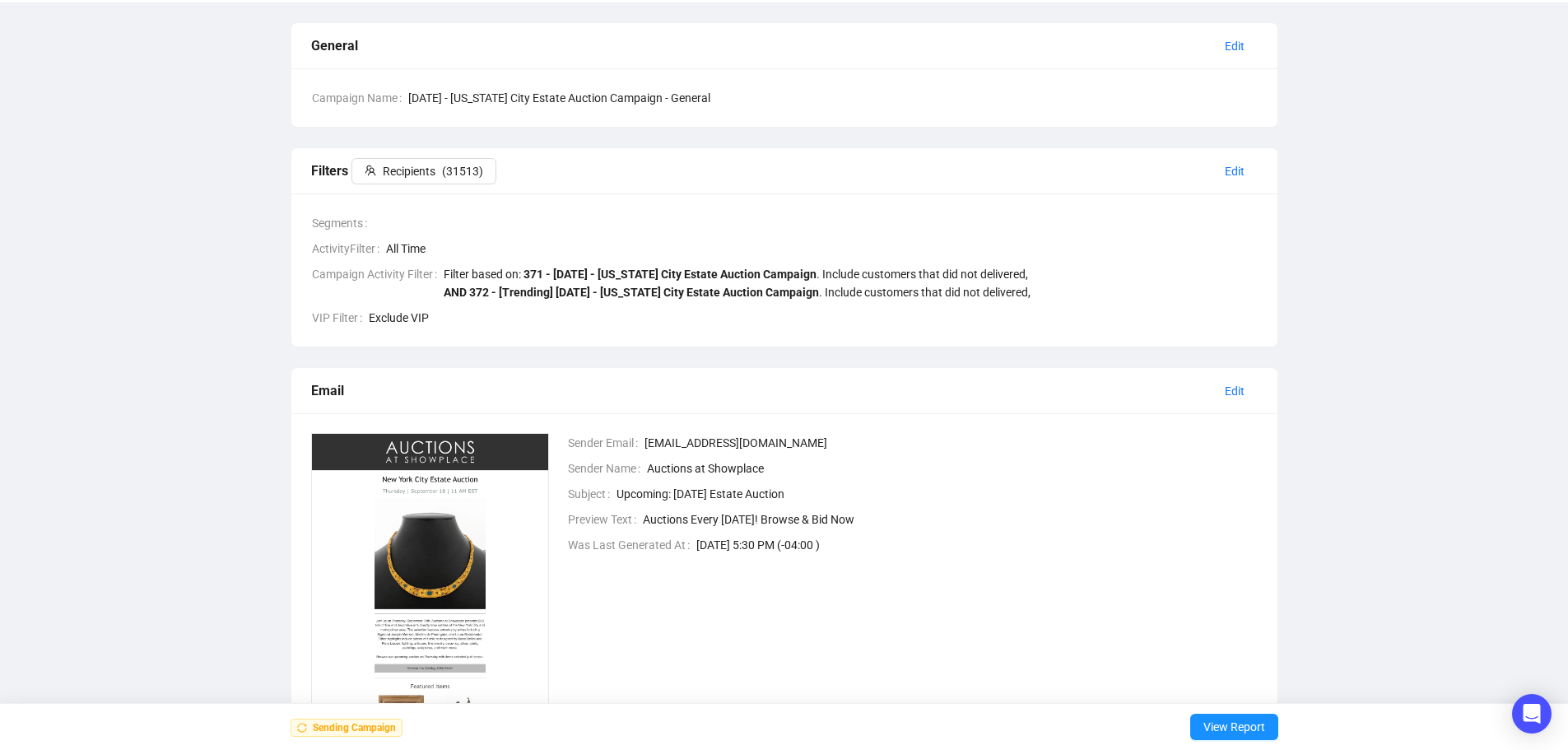
scroll to position [0, 0]
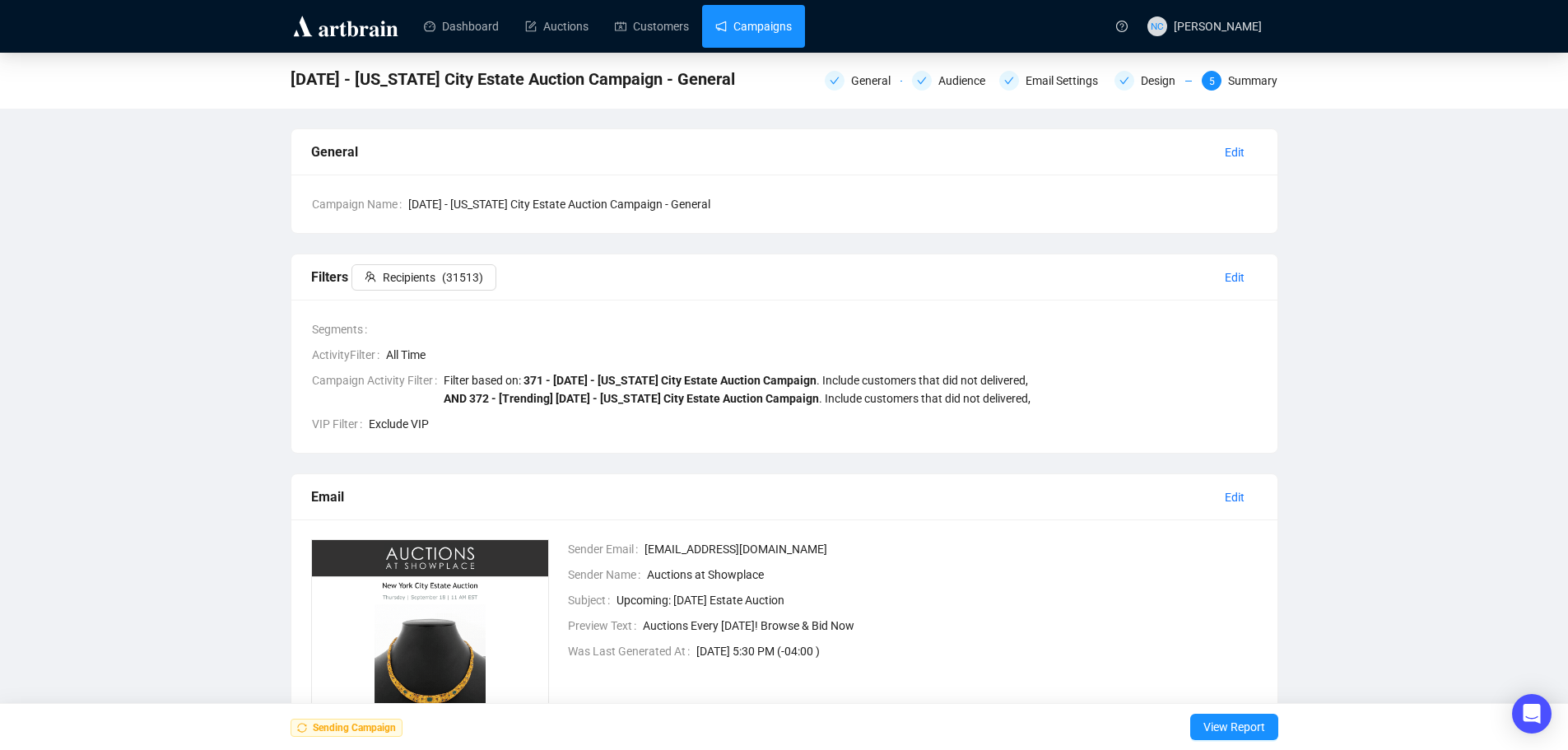
click at [738, 24] on link "Campaigns" at bounding box center [754, 27] width 77 height 43
